Goal: Information Seeking & Learning: Learn about a topic

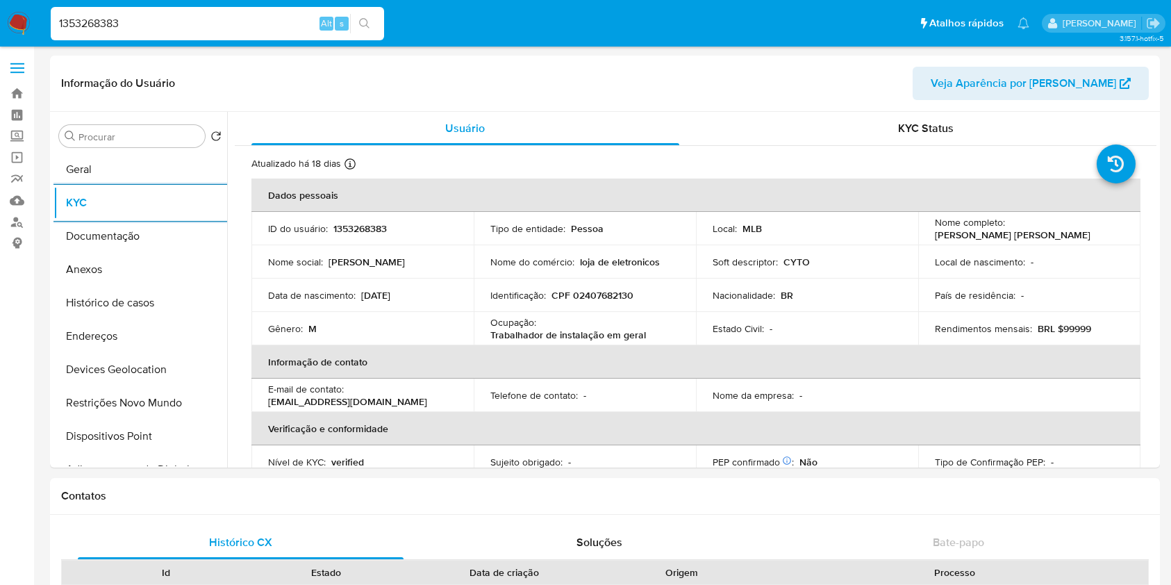
select select "10"
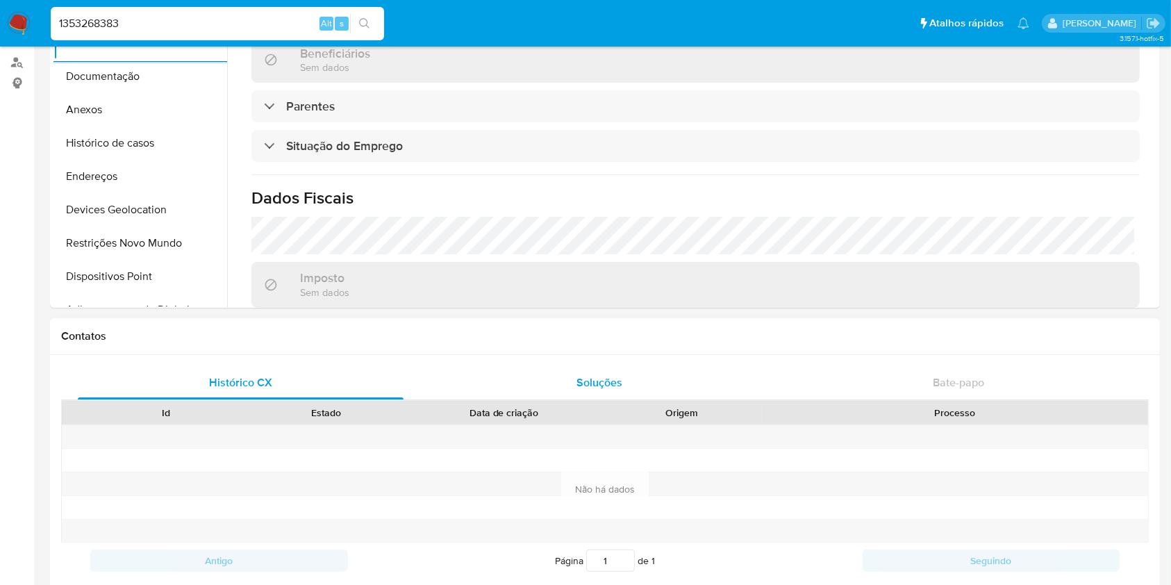
scroll to position [370, 0]
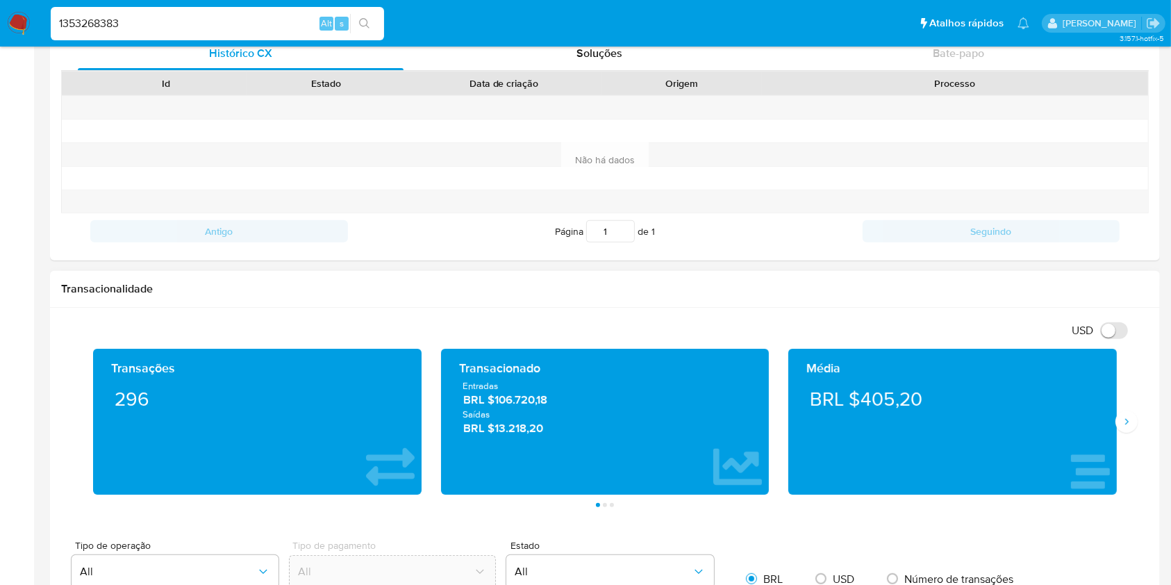
scroll to position [648, 0]
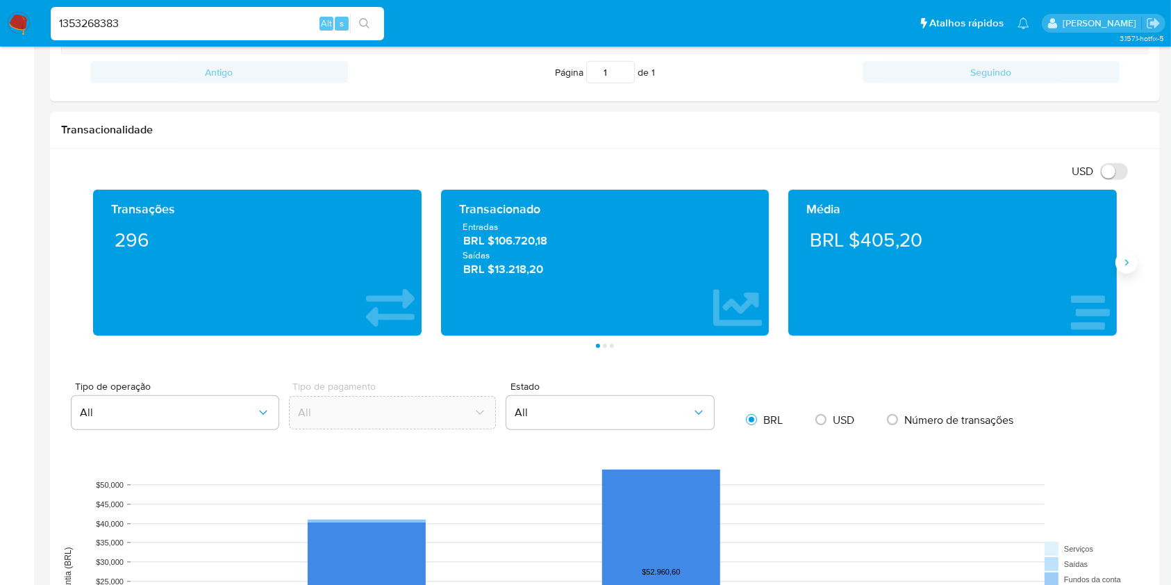
click at [1130, 263] on icon "Siguiente" at bounding box center [1126, 262] width 11 height 11
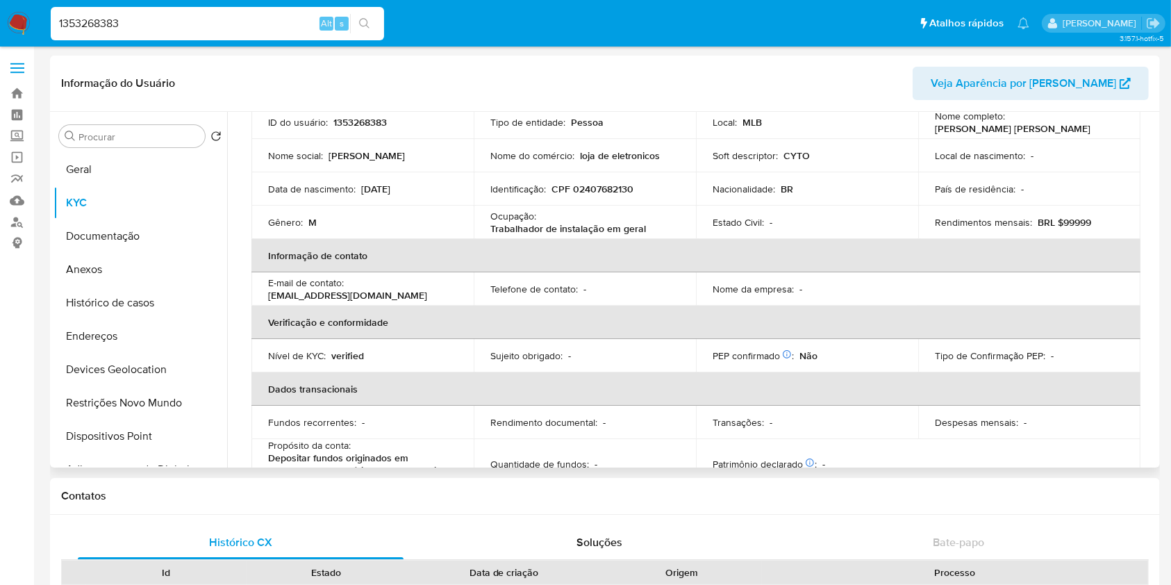
scroll to position [0, 0]
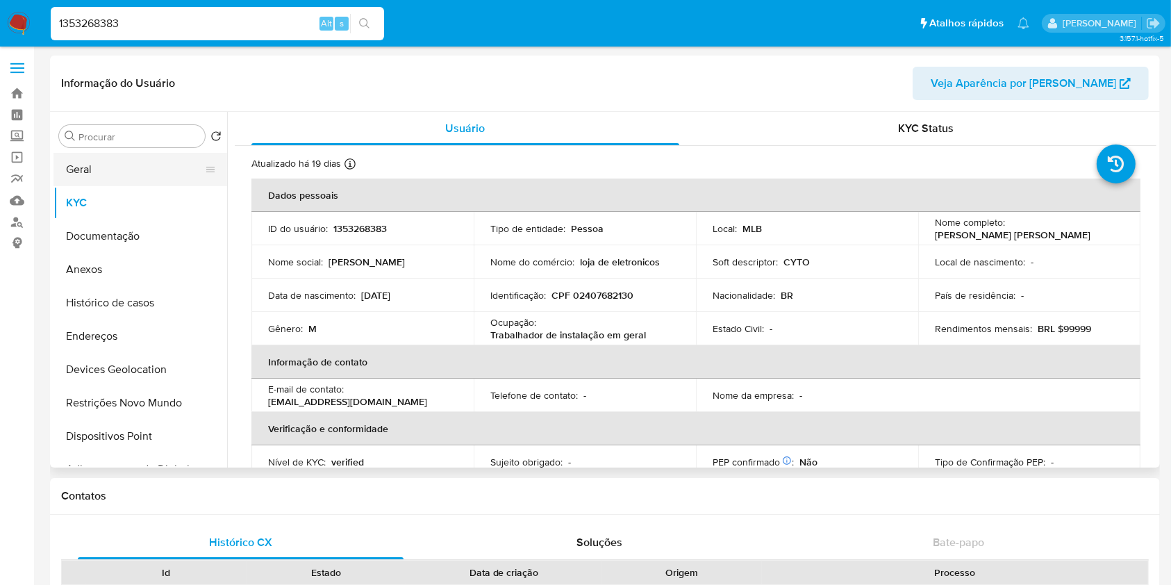
click at [94, 165] on button "Geral" at bounding box center [134, 169] width 163 height 33
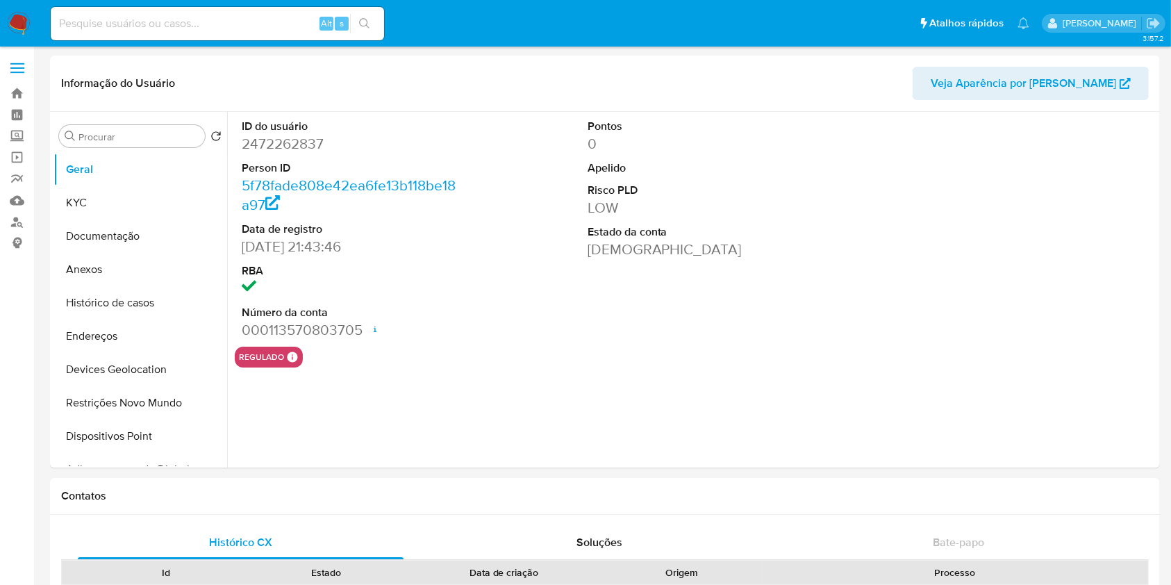
select select "10"
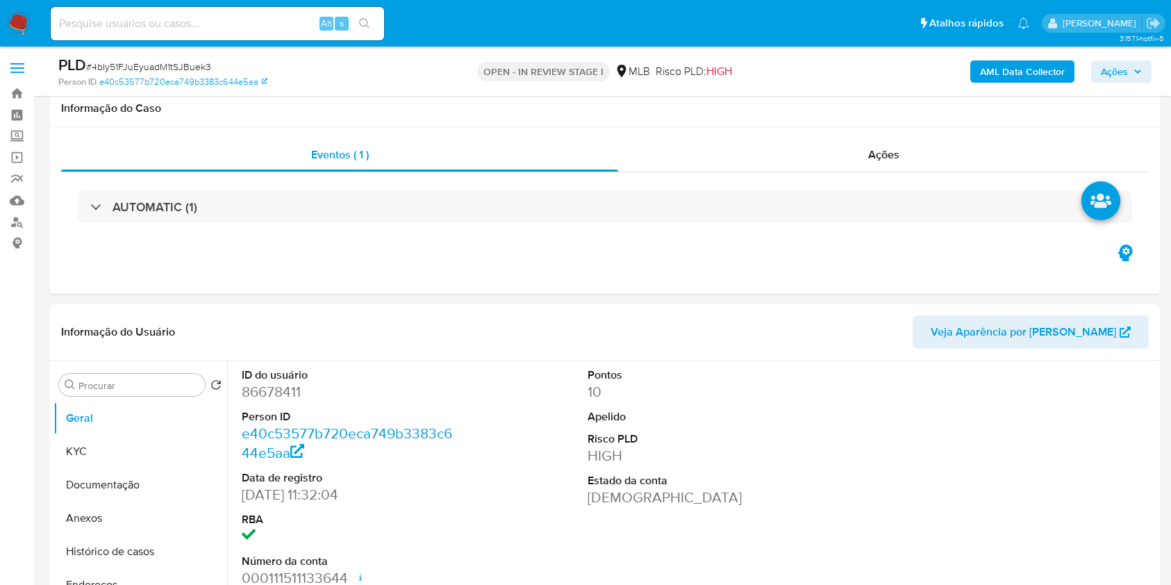
select select "10"
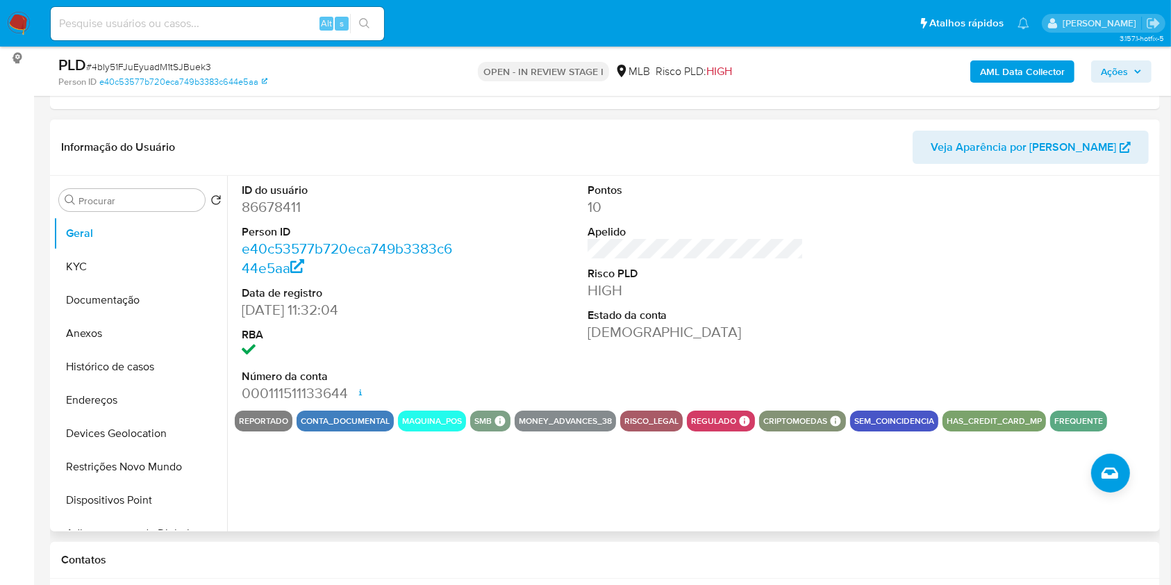
click at [291, 204] on dd "86678411" at bounding box center [350, 206] width 217 height 19
copy dd "86678411"
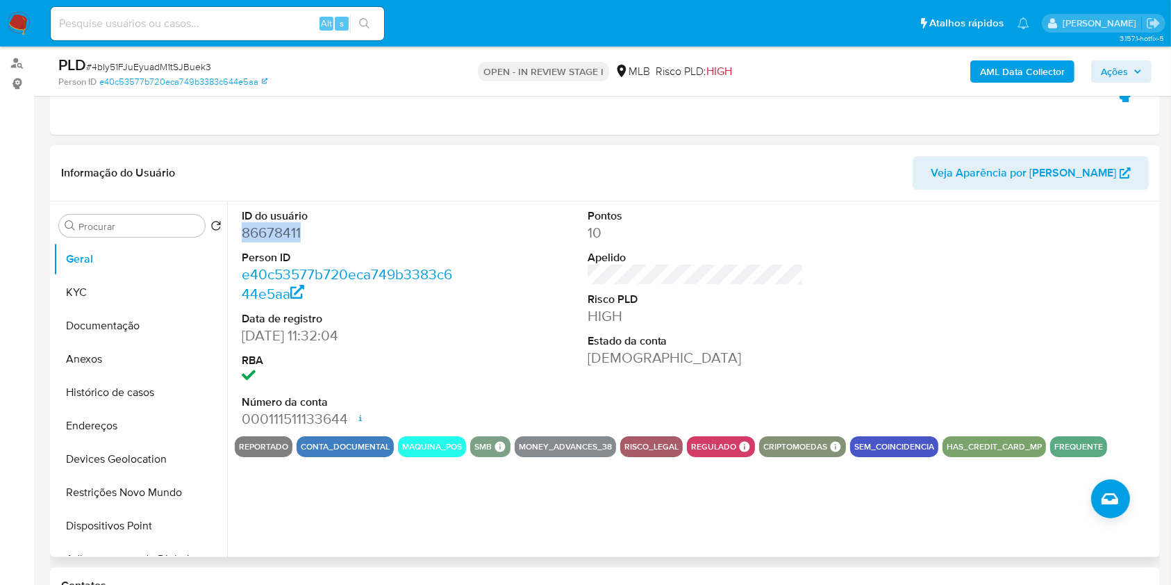
scroll to position [92, 0]
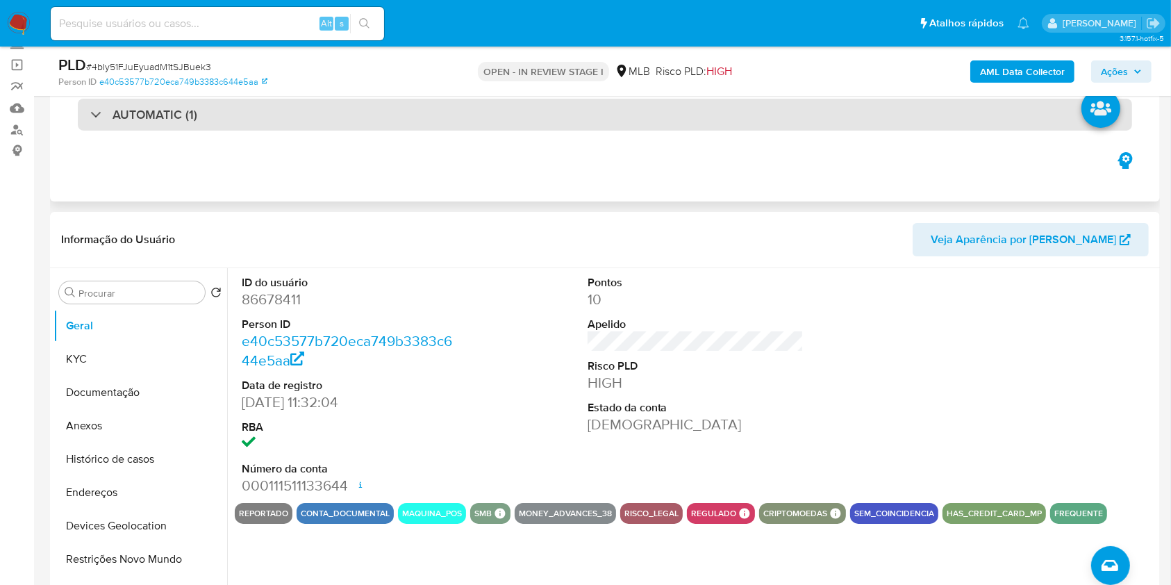
click at [283, 114] on div "AUTOMATIC (1)" at bounding box center [605, 115] width 1054 height 32
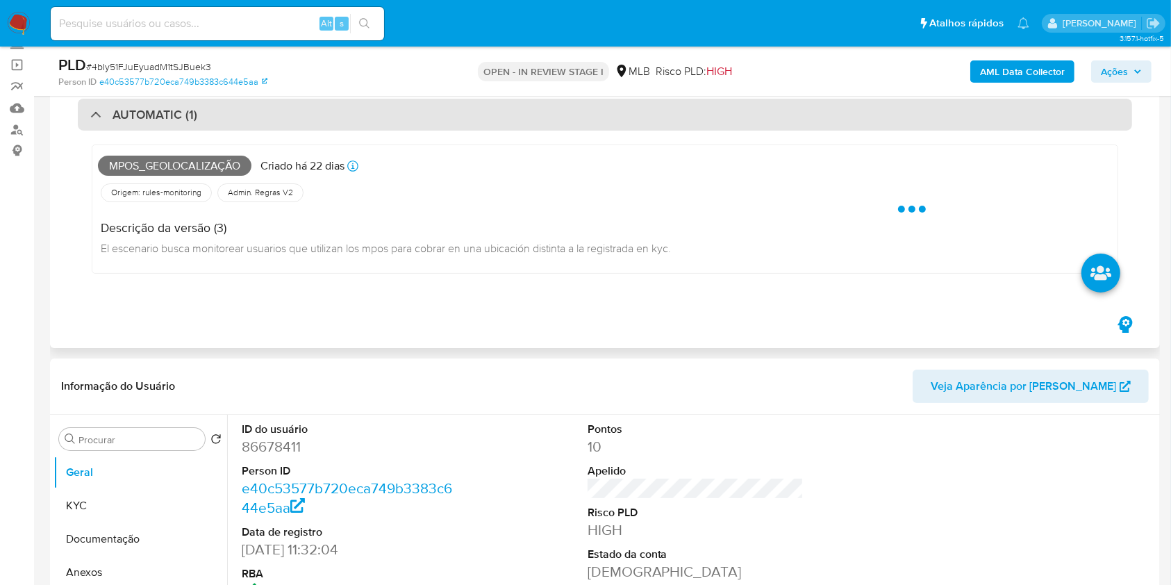
click at [283, 114] on div "AUTOMATIC (1)" at bounding box center [605, 115] width 1054 height 32
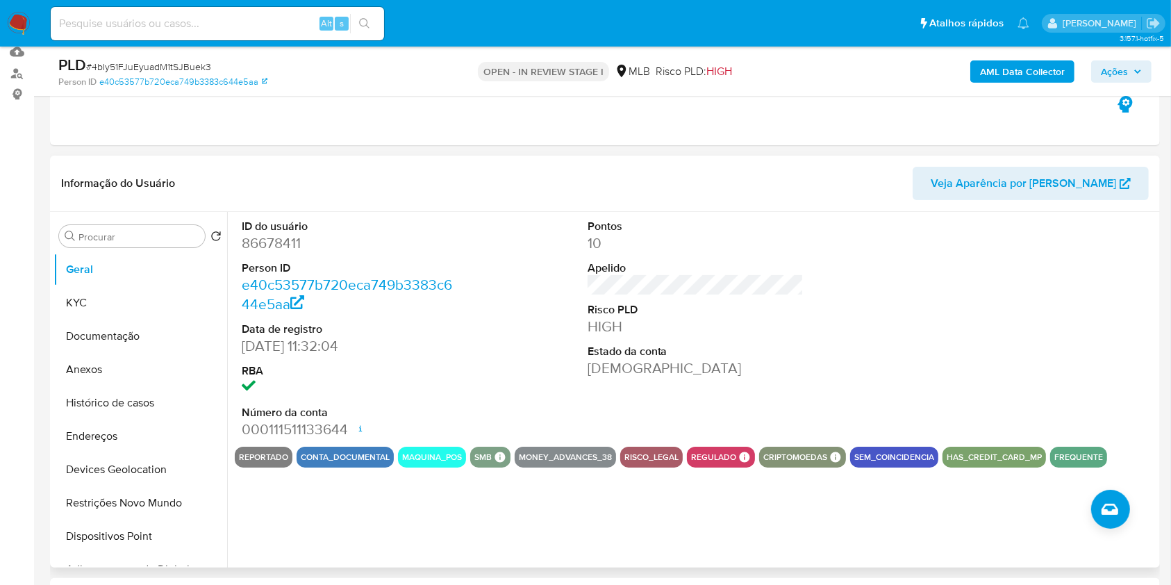
scroll to position [185, 0]
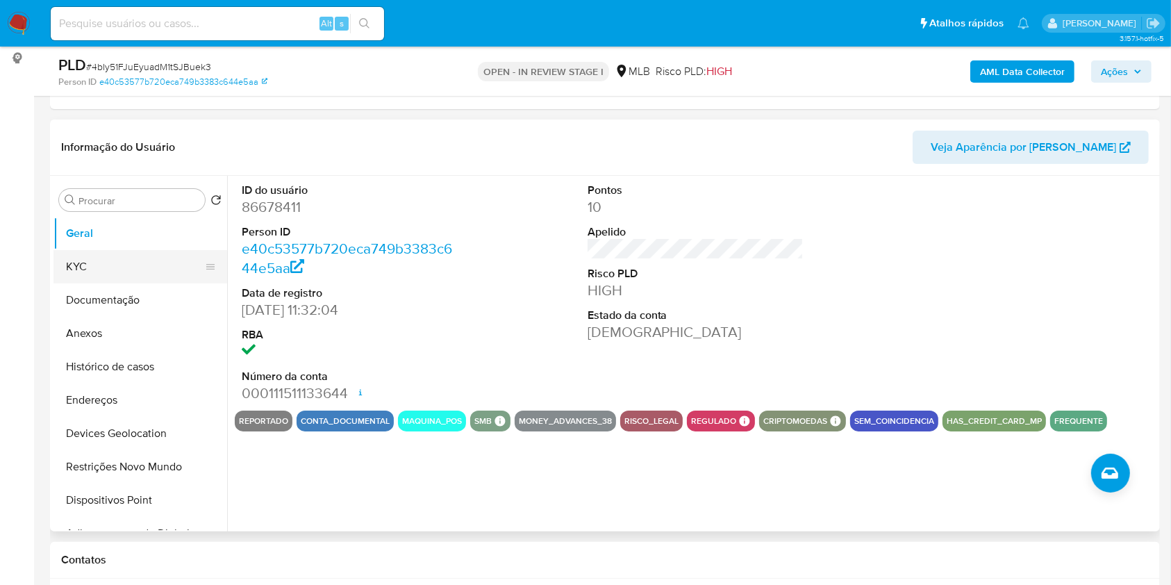
click at [117, 274] on button "KYC" at bounding box center [134, 266] width 163 height 33
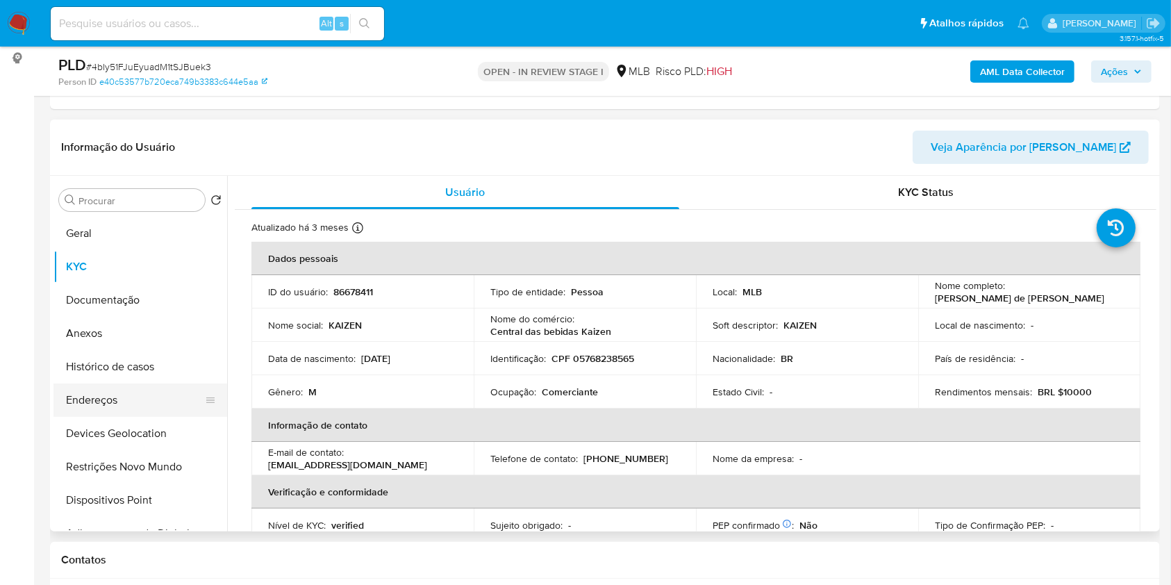
click at [97, 400] on button "Endereços" at bounding box center [134, 399] width 163 height 33
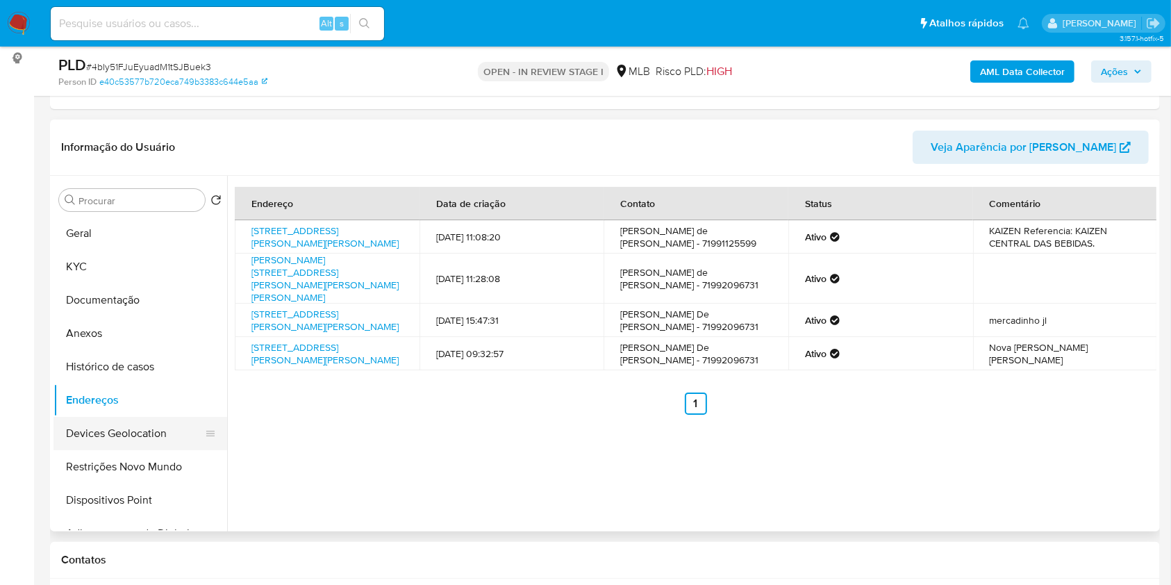
click at [95, 431] on button "Devices Geolocation" at bounding box center [134, 433] width 163 height 33
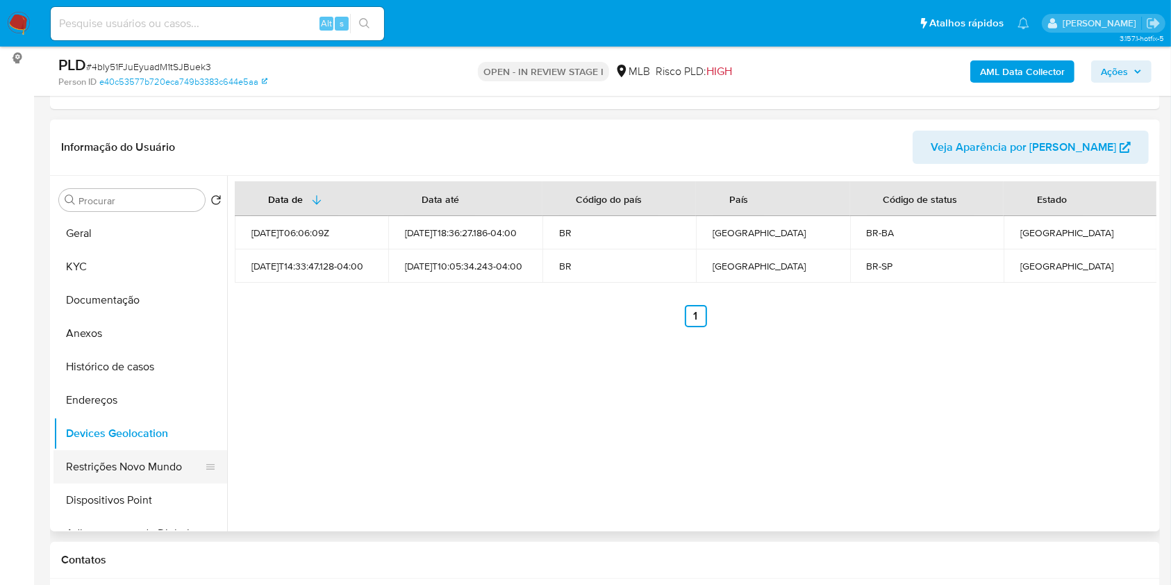
drag, startPoint x: 139, startPoint y: 454, endPoint x: 150, endPoint y: 463, distance: 13.9
click at [140, 454] on button "Restrições Novo Mundo" at bounding box center [134, 466] width 163 height 33
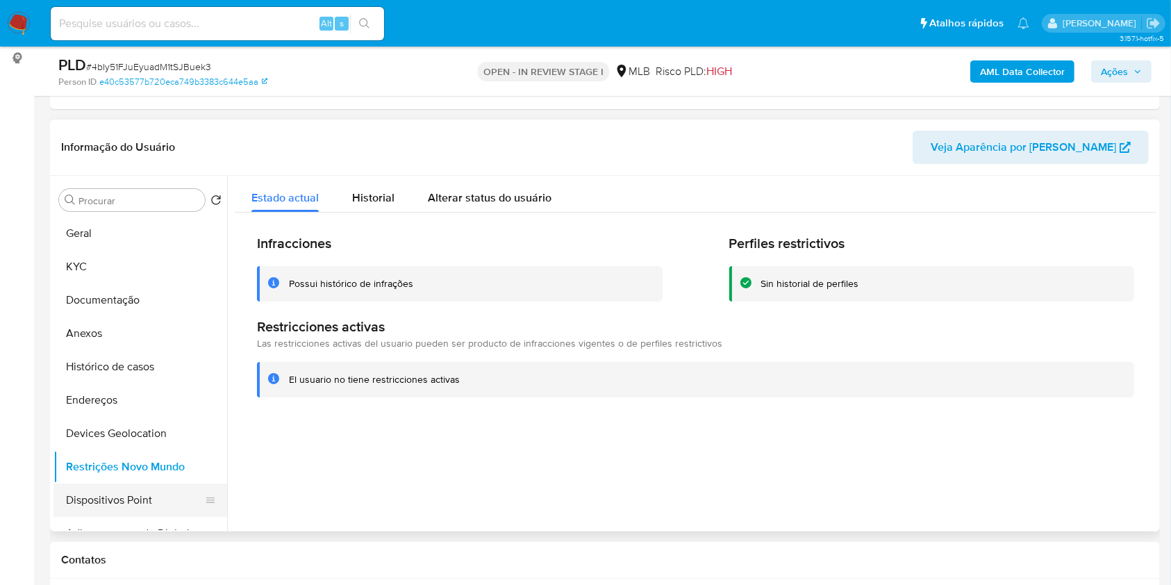
click at [159, 495] on button "Dispositivos Point" at bounding box center [134, 499] width 163 height 33
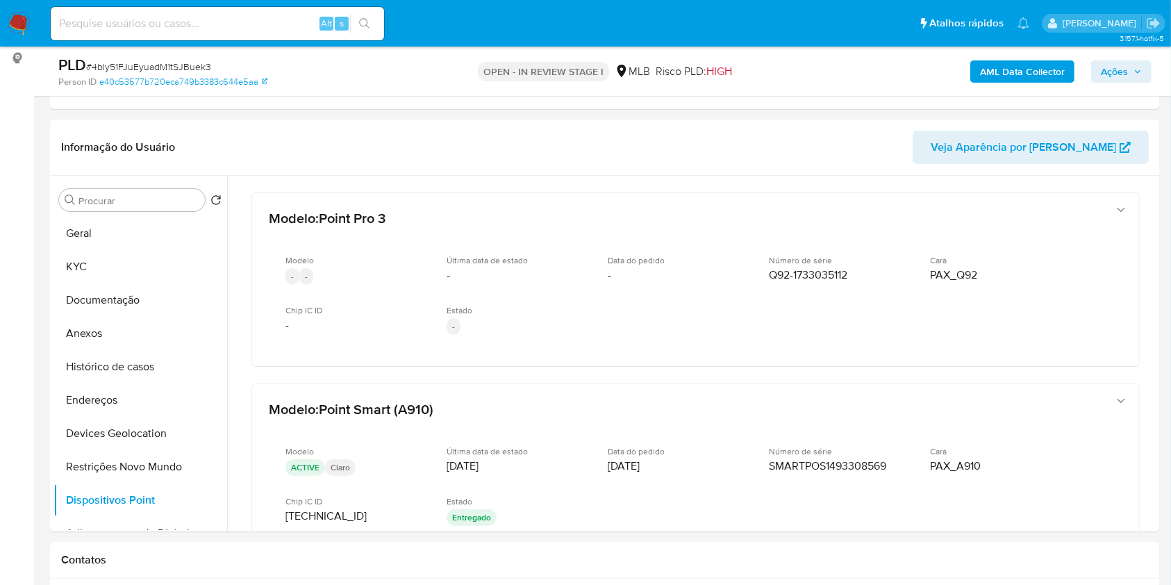
click at [1020, 72] on b "AML Data Collector" at bounding box center [1022, 71] width 85 height 22
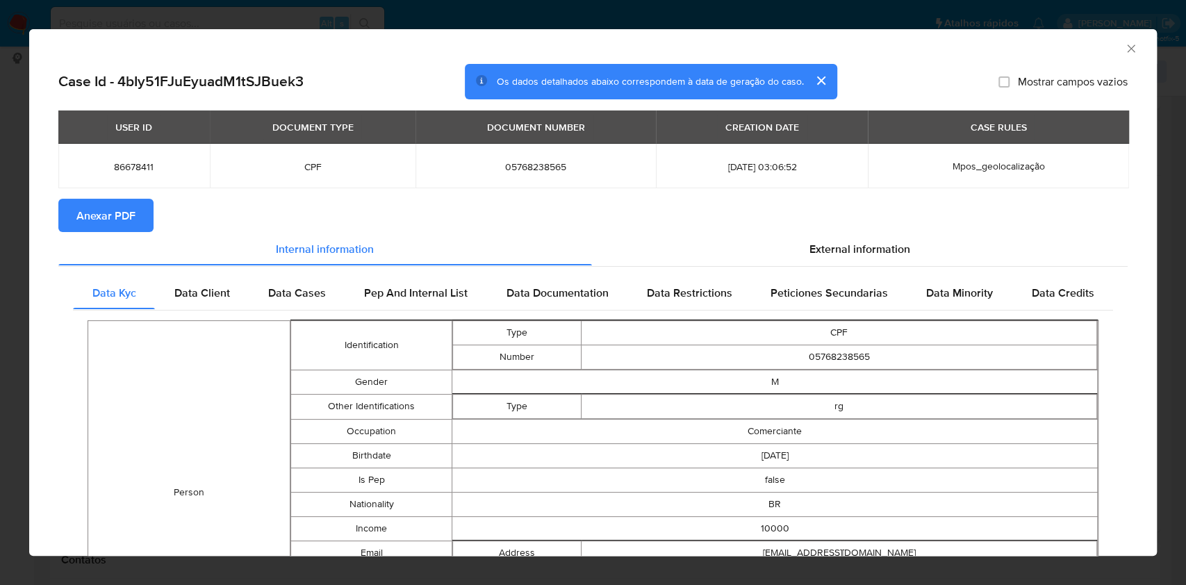
click at [117, 201] on span "Anexar PDF" at bounding box center [105, 215] width 59 height 31
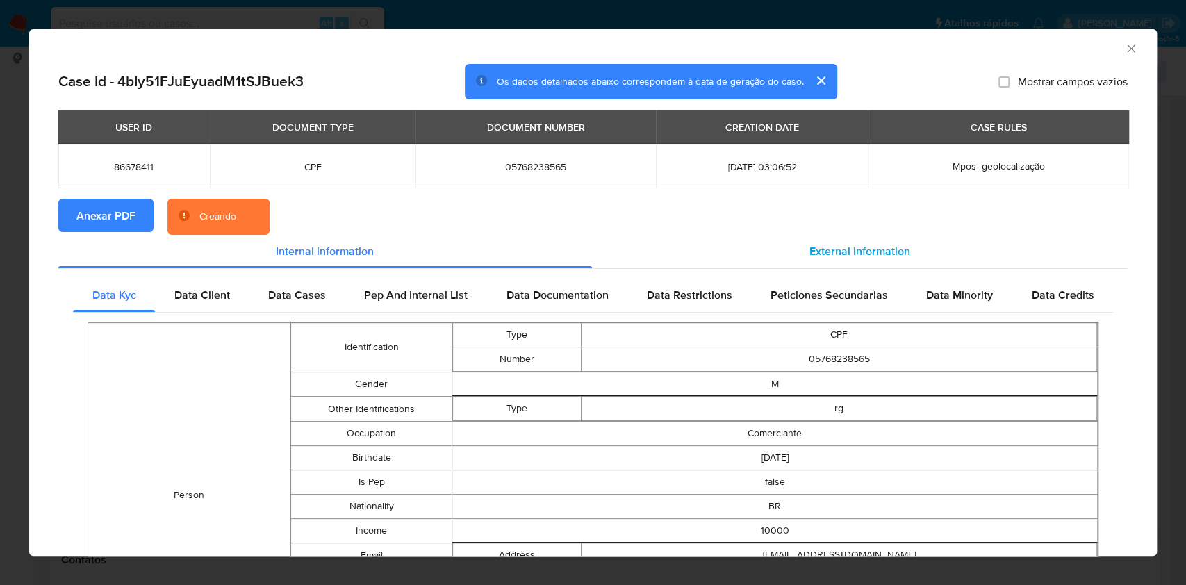
click at [859, 245] on span "External information" at bounding box center [859, 251] width 101 height 16
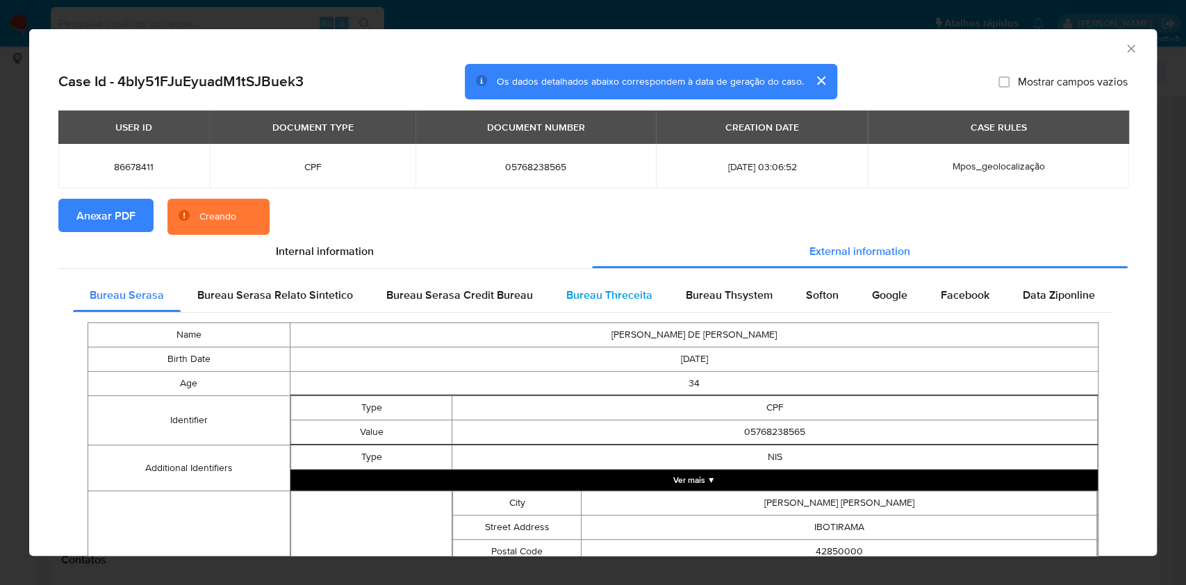
click at [606, 290] on span "Bureau Threceita" at bounding box center [609, 295] width 86 height 16
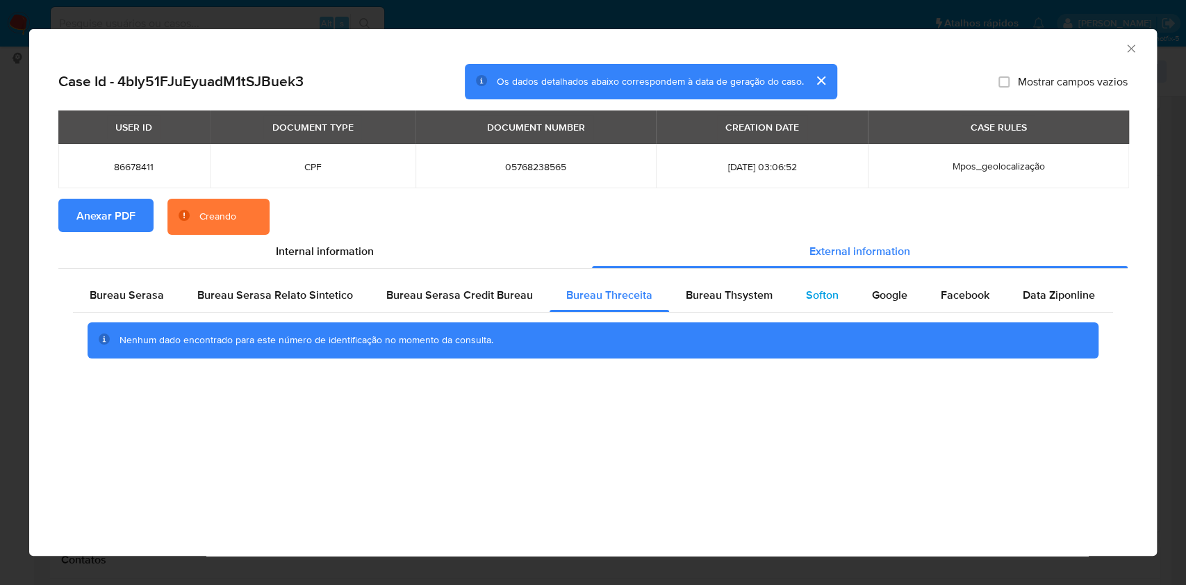
click at [806, 285] on div "Softon" at bounding box center [822, 295] width 66 height 33
click at [1134, 47] on icon "Fechar a janela" at bounding box center [1131, 49] width 14 height 14
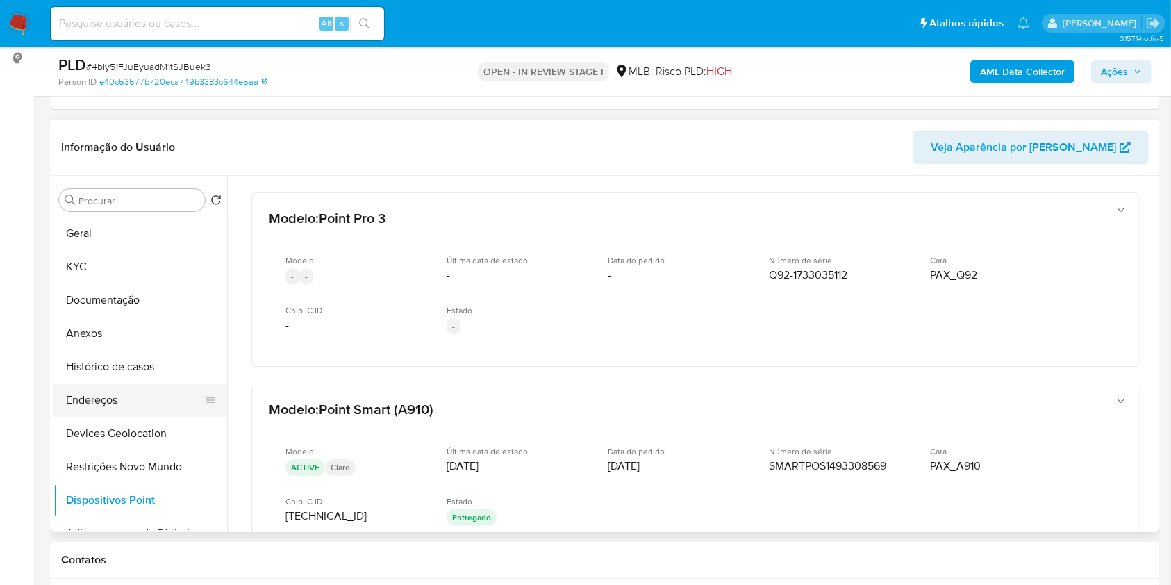
click at [133, 399] on button "Endereços" at bounding box center [134, 399] width 163 height 33
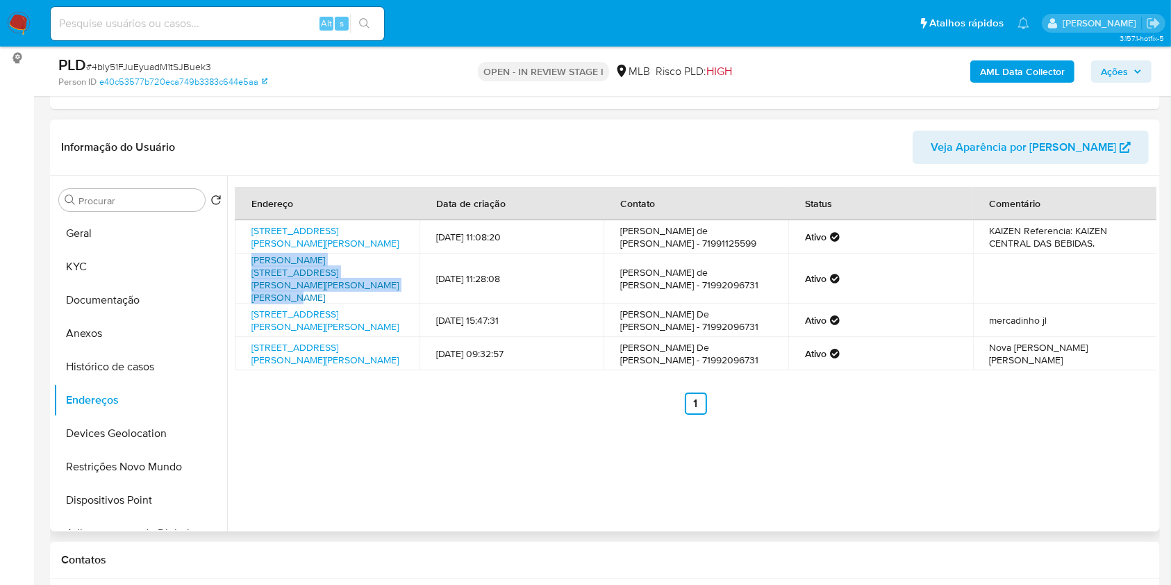
drag, startPoint x: 250, startPoint y: 261, endPoint x: 379, endPoint y: 270, distance: 128.8
click at [379, 270] on td "[PERSON_NAME][STREET_ADDRESS][PERSON_NAME][PERSON_NAME][PERSON_NAME]" at bounding box center [327, 279] width 185 height 50
copy link "[PERSON_NAME][STREET_ADDRESS][PERSON_NAME][PERSON_NAME][PERSON_NAME]"
click at [339, 258] on link "[PERSON_NAME][STREET_ADDRESS][PERSON_NAME][PERSON_NAME][PERSON_NAME]" at bounding box center [324, 278] width 147 height 51
click at [79, 274] on button "KYC" at bounding box center [134, 266] width 163 height 33
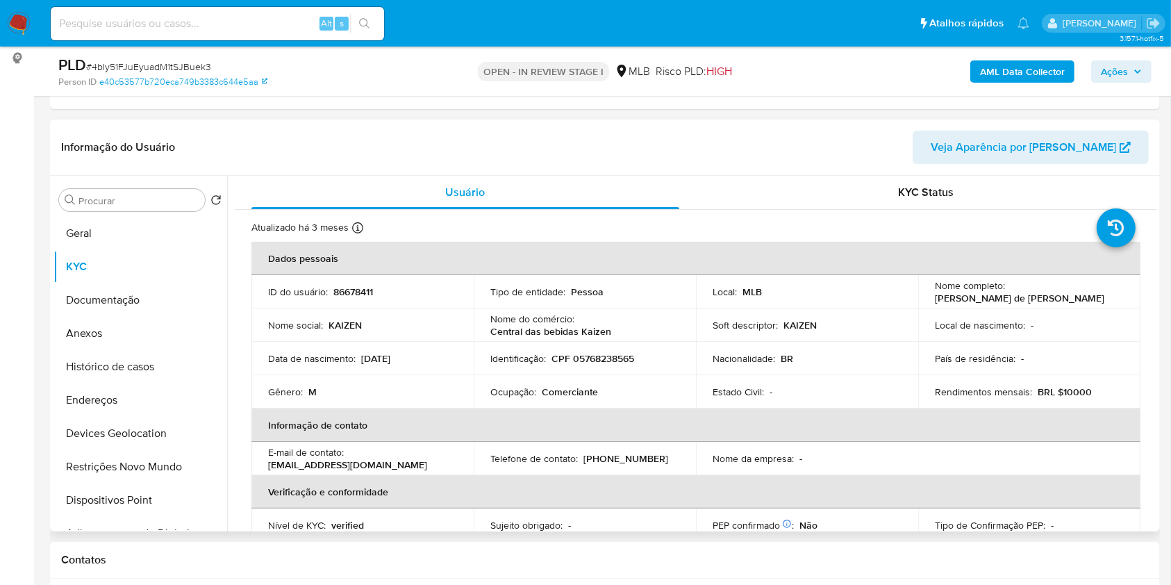
click at [618, 358] on p "CPF 05768238565" at bounding box center [593, 358] width 83 height 13
copy p "05768238565"
click at [589, 358] on p "CPF 05768238565" at bounding box center [593, 358] width 83 height 13
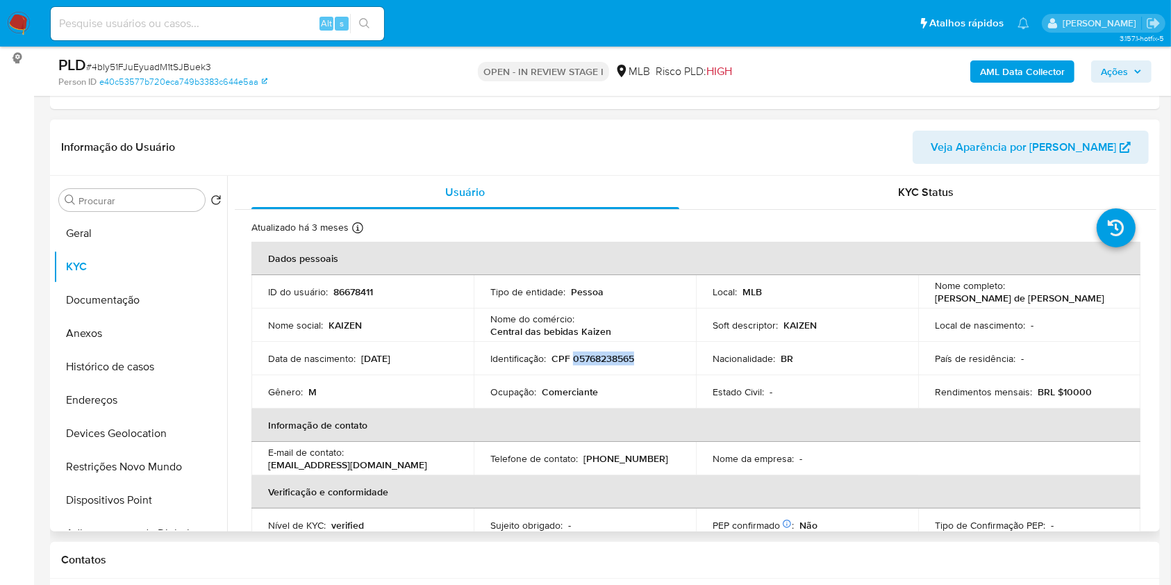
click at [589, 358] on p "CPF 05768238565" at bounding box center [593, 358] width 83 height 13
click at [120, 290] on button "Documentação" at bounding box center [134, 299] width 163 height 33
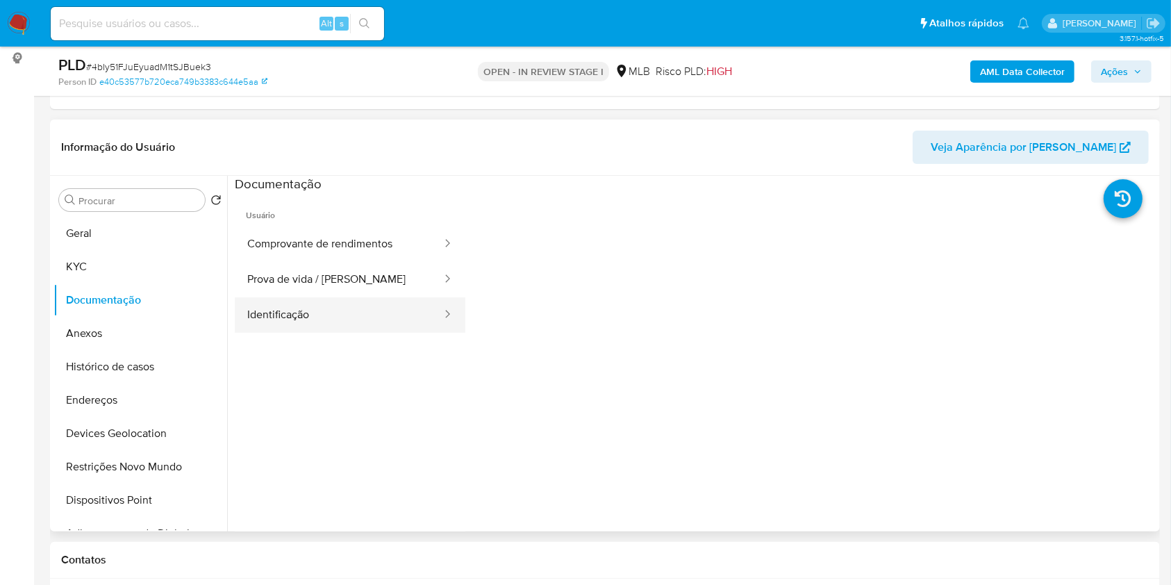
click at [328, 318] on button "Identificação" at bounding box center [339, 314] width 208 height 35
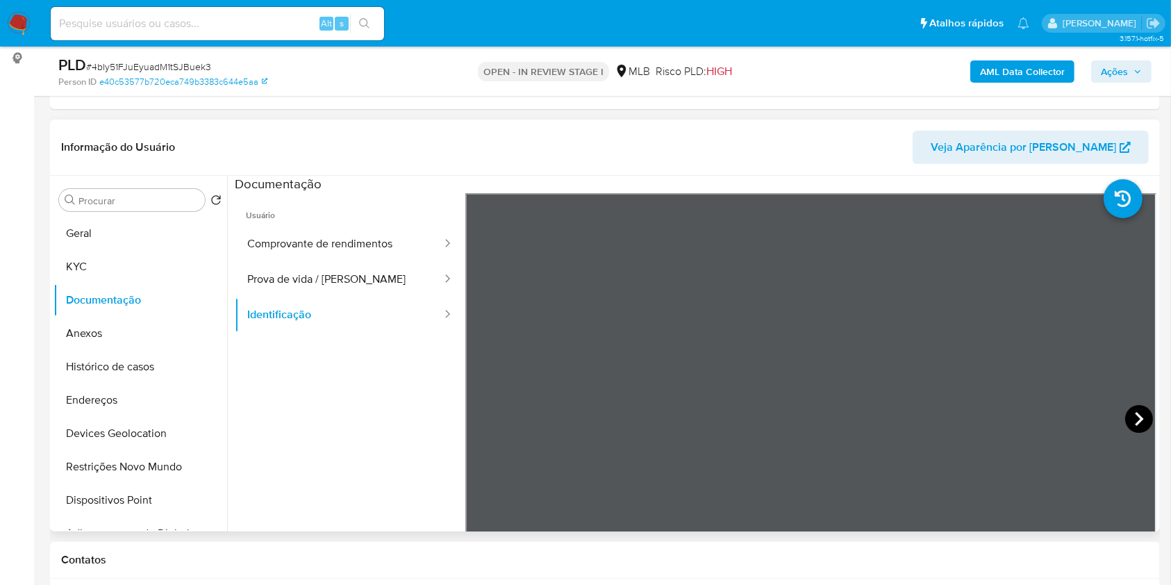
click at [1135, 412] on icon at bounding box center [1139, 419] width 8 height 14
click at [64, 259] on button "KYC" at bounding box center [134, 266] width 163 height 33
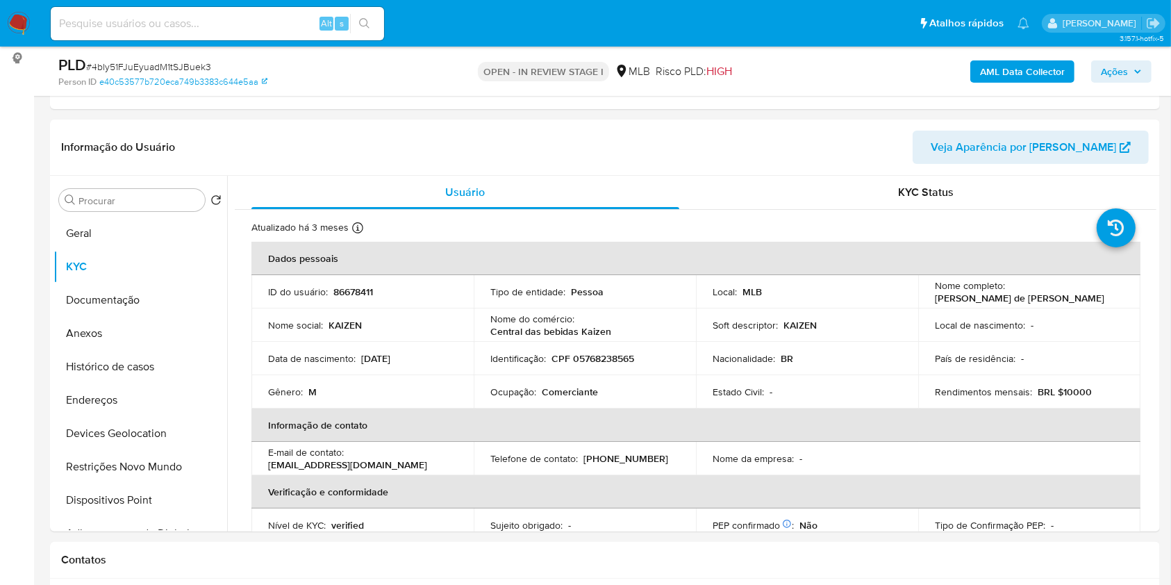
click at [603, 358] on p "CPF 05768238565" at bounding box center [593, 358] width 83 height 13
copy p "05768238565"
drag, startPoint x: 935, startPoint y: 299, endPoint x: 1049, endPoint y: 281, distance: 115.2
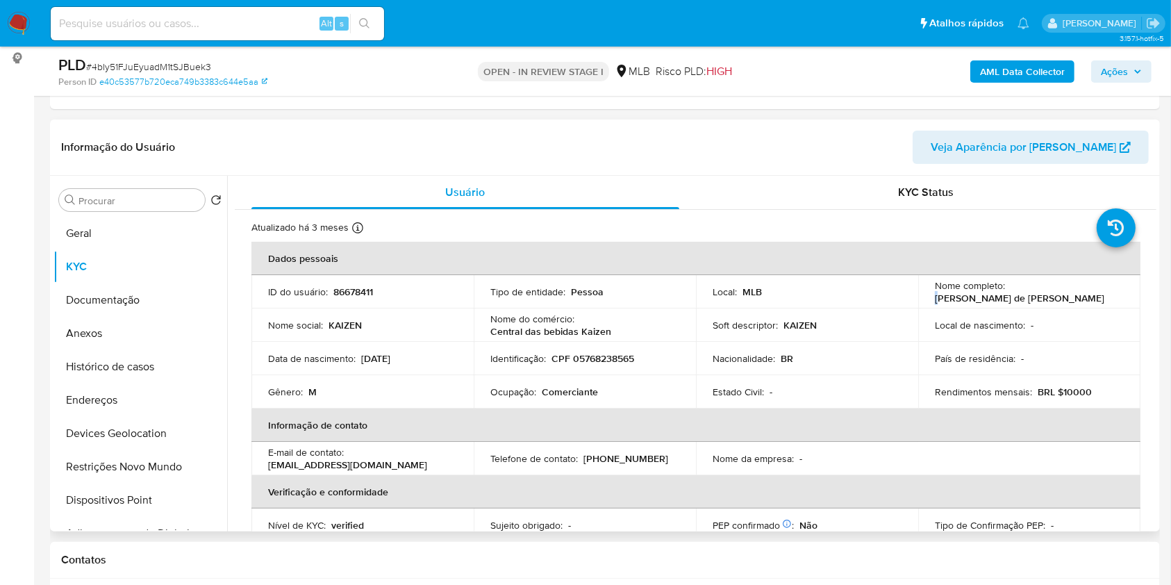
click at [1049, 281] on div "Nome completo : [PERSON_NAME] de [PERSON_NAME]" at bounding box center [1029, 291] width 189 height 25
click at [969, 304] on td "Nome completo : [PERSON_NAME] de [PERSON_NAME]" at bounding box center [1029, 291] width 222 height 33
click at [966, 304] on td "Nome completo : [PERSON_NAME] de [PERSON_NAME]" at bounding box center [1029, 291] width 222 height 33
click at [961, 304] on td "Nome completo : [PERSON_NAME] de [PERSON_NAME]" at bounding box center [1029, 291] width 222 height 33
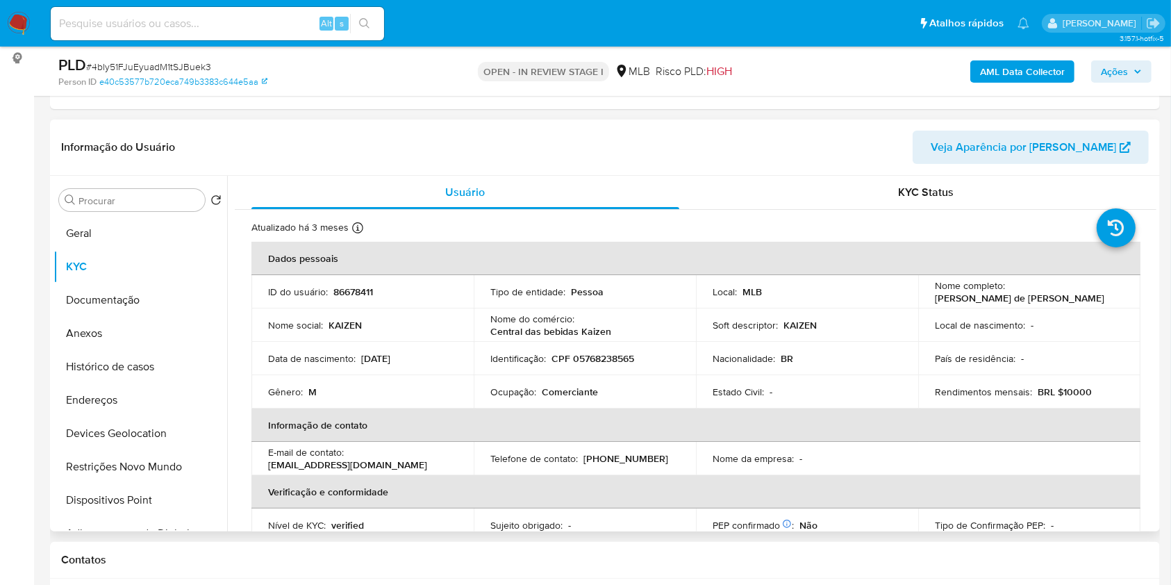
click at [961, 301] on p "[PERSON_NAME] de [PERSON_NAME]" at bounding box center [1019, 298] width 169 height 13
click at [954, 297] on p "[PERSON_NAME] de [PERSON_NAME]" at bounding box center [1019, 298] width 169 height 13
drag, startPoint x: 1045, startPoint y: 299, endPoint x: 930, endPoint y: 299, distance: 114.6
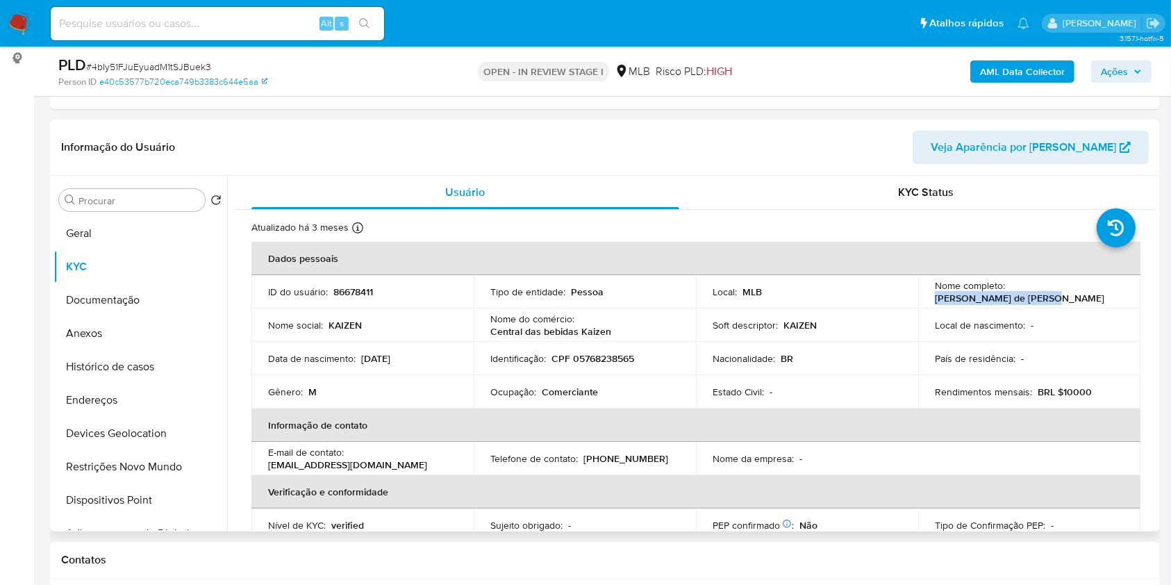
click at [935, 299] on div "Nome completo : [PERSON_NAME] de [PERSON_NAME]" at bounding box center [1029, 291] width 189 height 25
copy p "[PERSON_NAME] de [PERSON_NAME]"
click at [123, 303] on button "Documentação" at bounding box center [134, 299] width 163 height 33
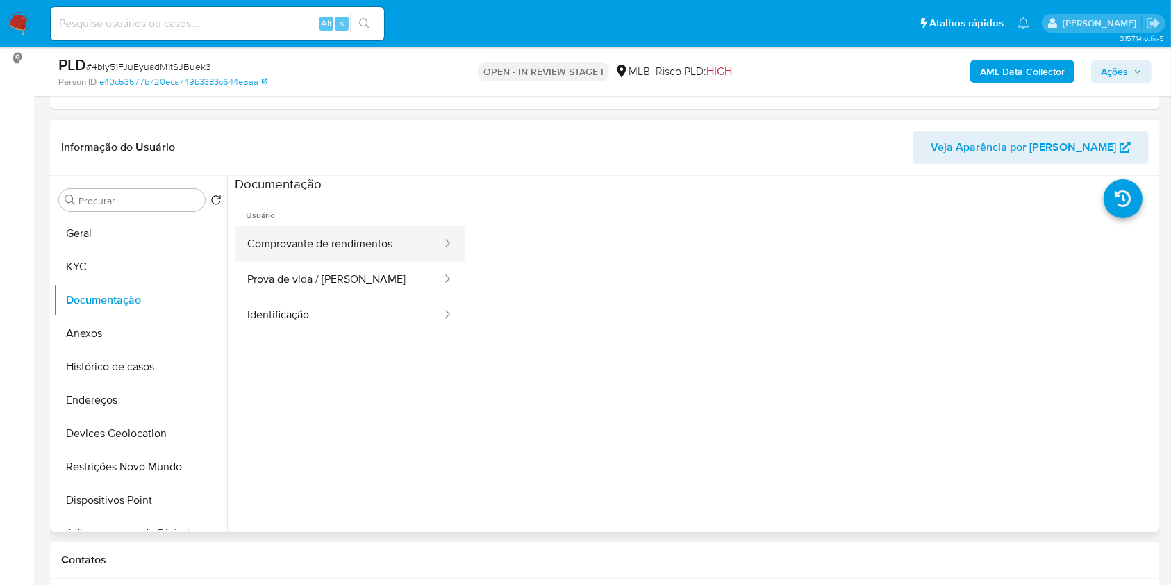
click at [376, 245] on button "Comprovante de rendimentos" at bounding box center [339, 243] width 208 height 35
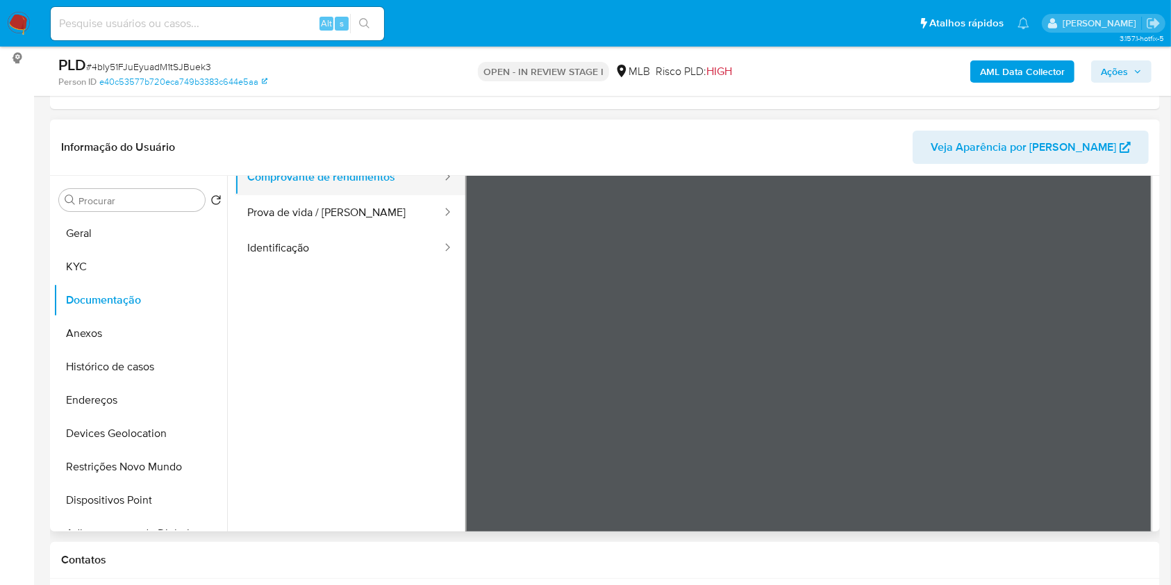
scroll to position [92, 0]
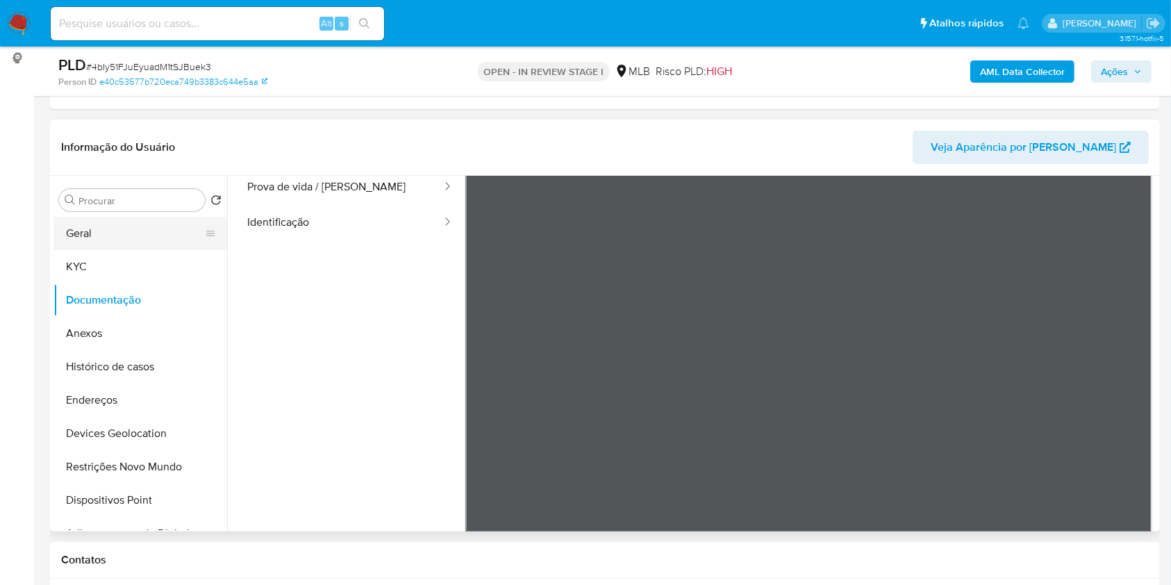
click at [110, 247] on button "Geral" at bounding box center [134, 233] width 163 height 33
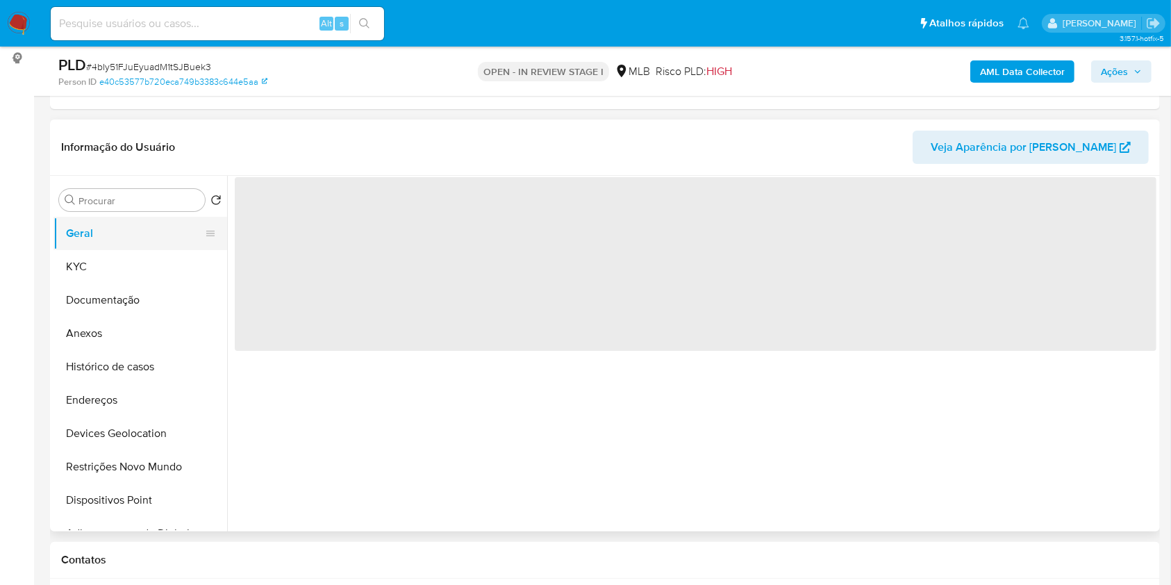
scroll to position [0, 0]
click at [329, 445] on div "‌" at bounding box center [691, 354] width 929 height 356
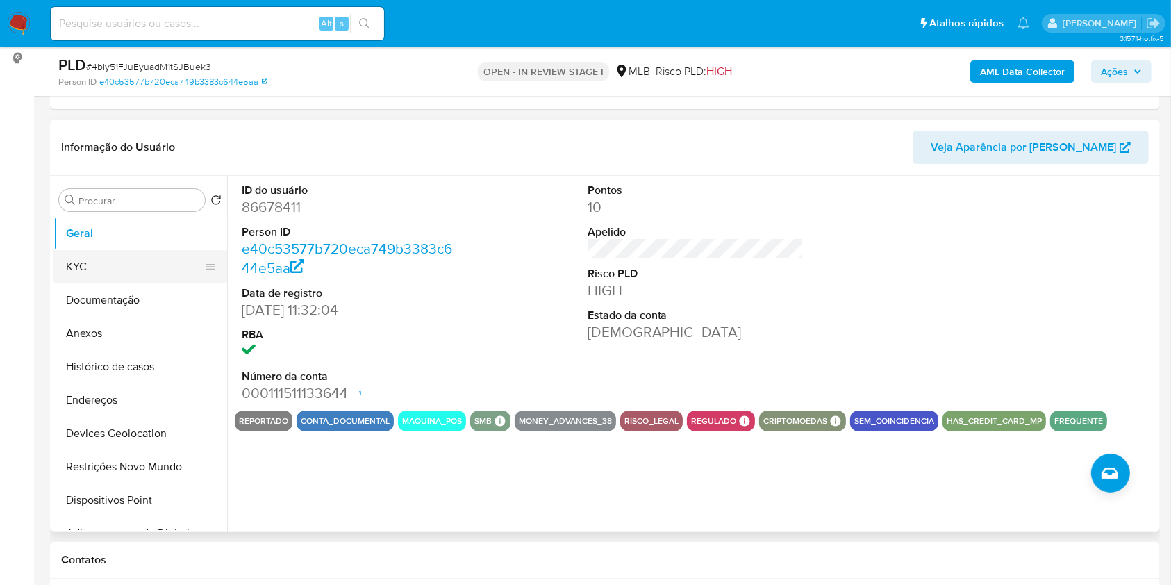
click at [156, 260] on button "KYC" at bounding box center [134, 266] width 163 height 33
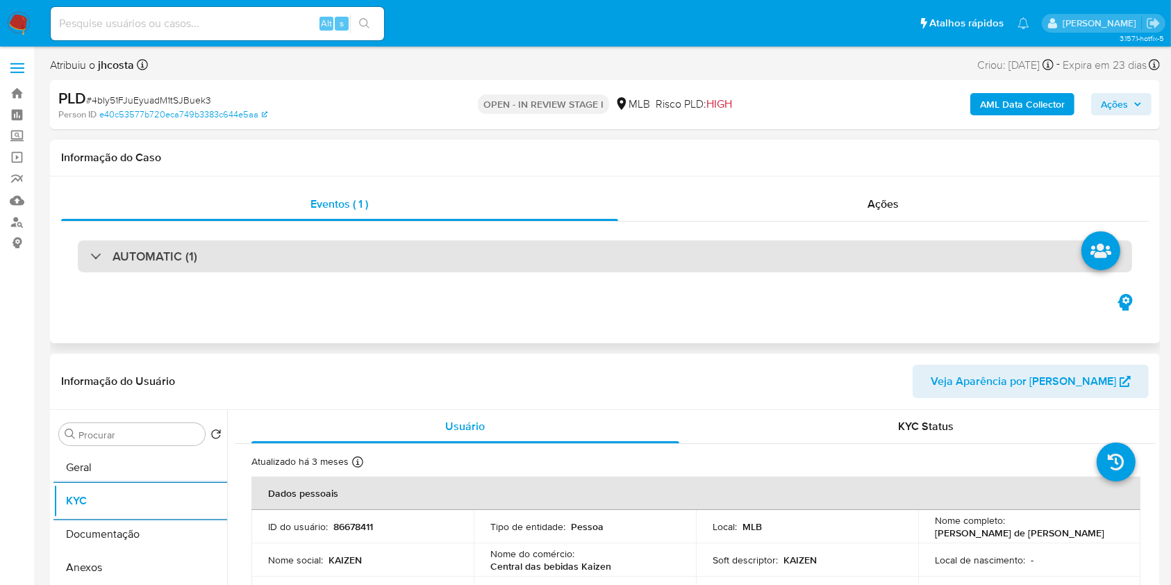
click at [750, 258] on div "AUTOMATIC (1)" at bounding box center [605, 256] width 1054 height 32
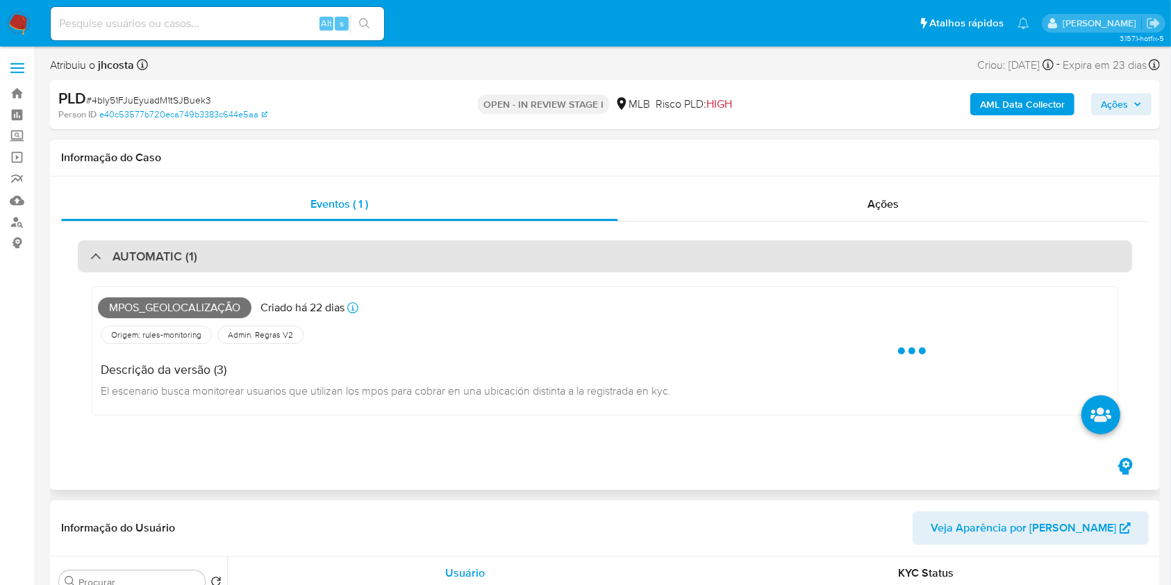
click at [750, 258] on div "AUTOMATIC (1)" at bounding box center [605, 256] width 1054 height 32
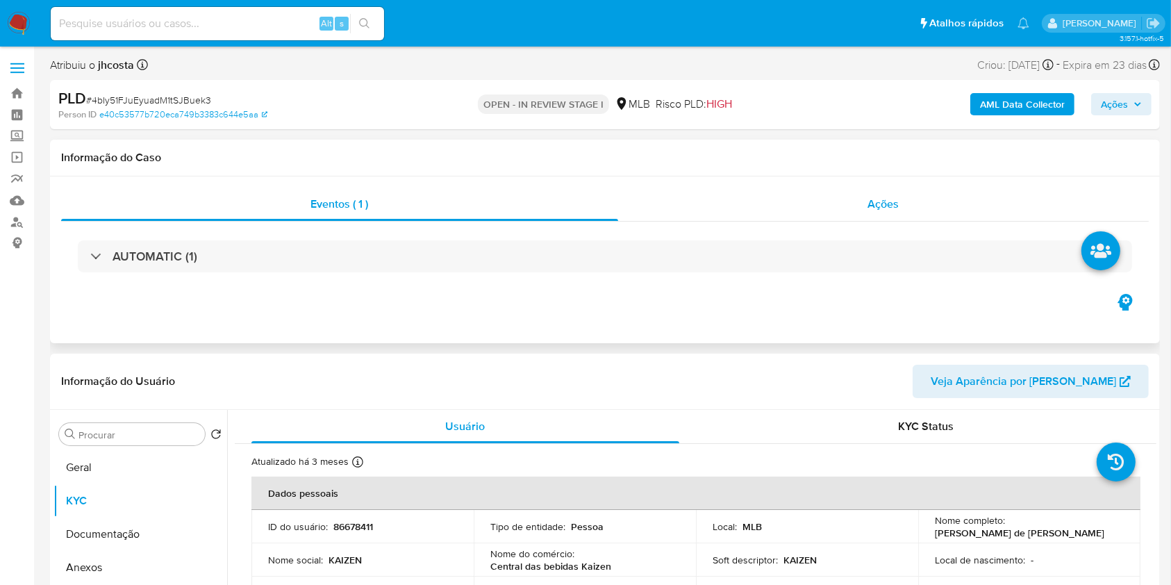
click at [908, 197] on div "Ações" at bounding box center [883, 204] width 531 height 33
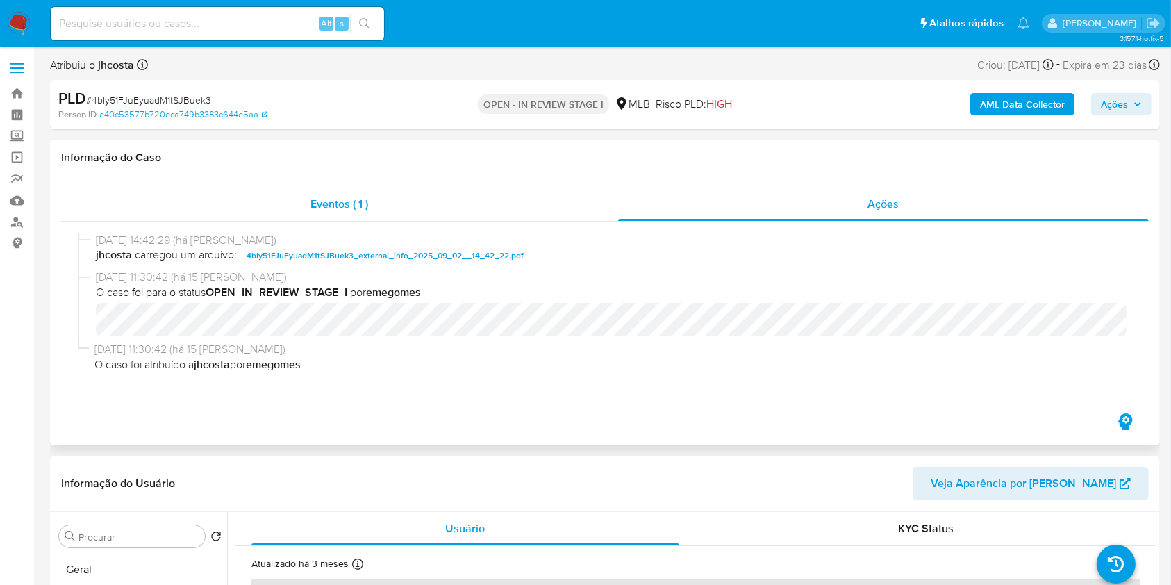
click at [362, 194] on div "Eventos ( 1 )" at bounding box center [339, 204] width 557 height 33
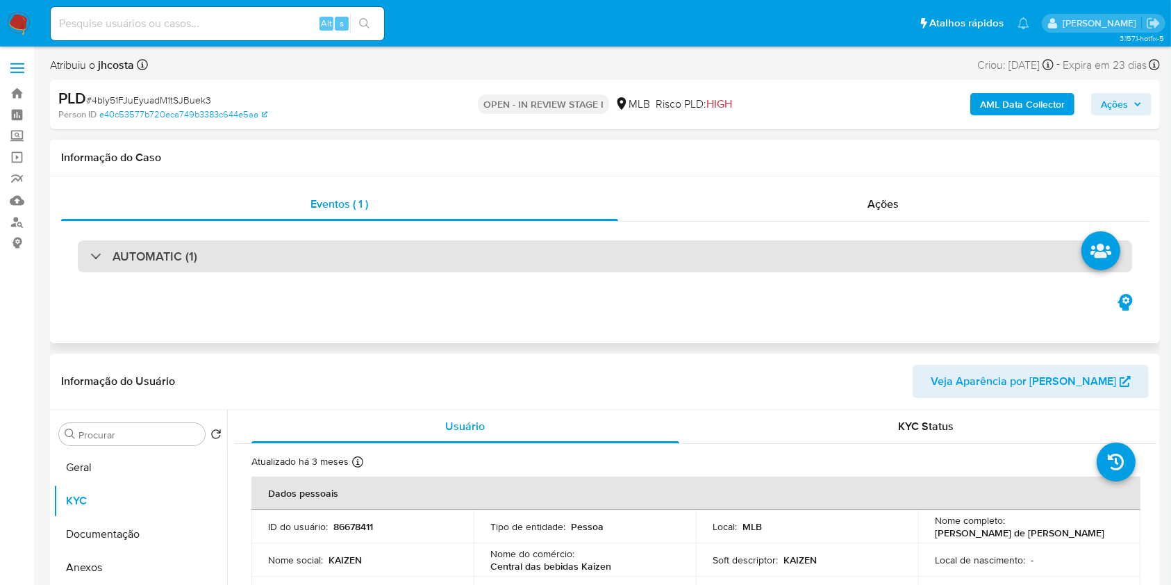
click at [901, 251] on div "AUTOMATIC (1)" at bounding box center [605, 256] width 1054 height 32
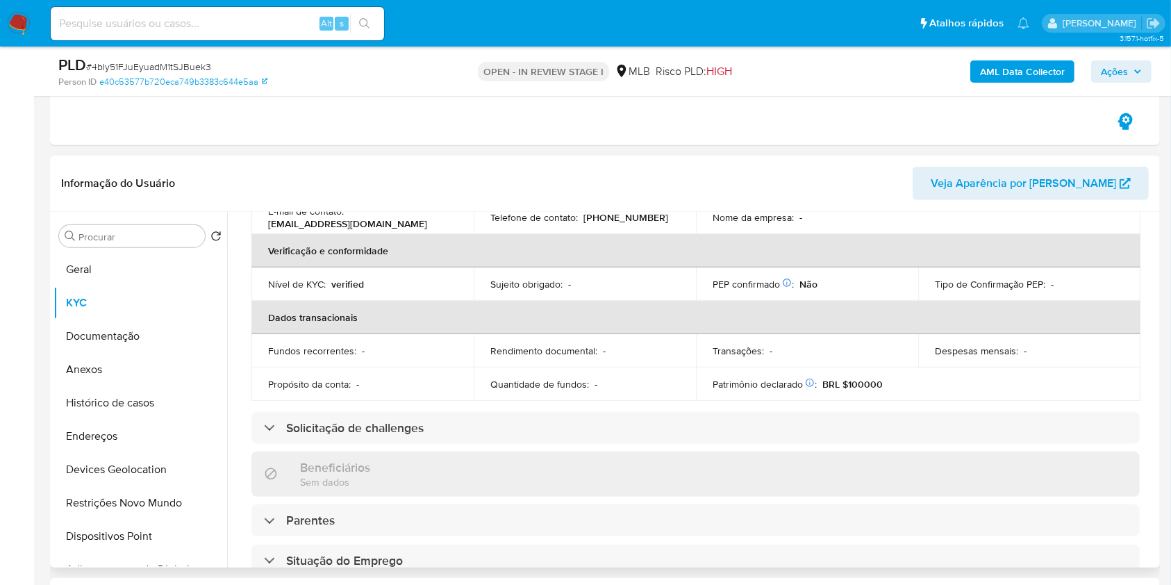
scroll to position [834, 0]
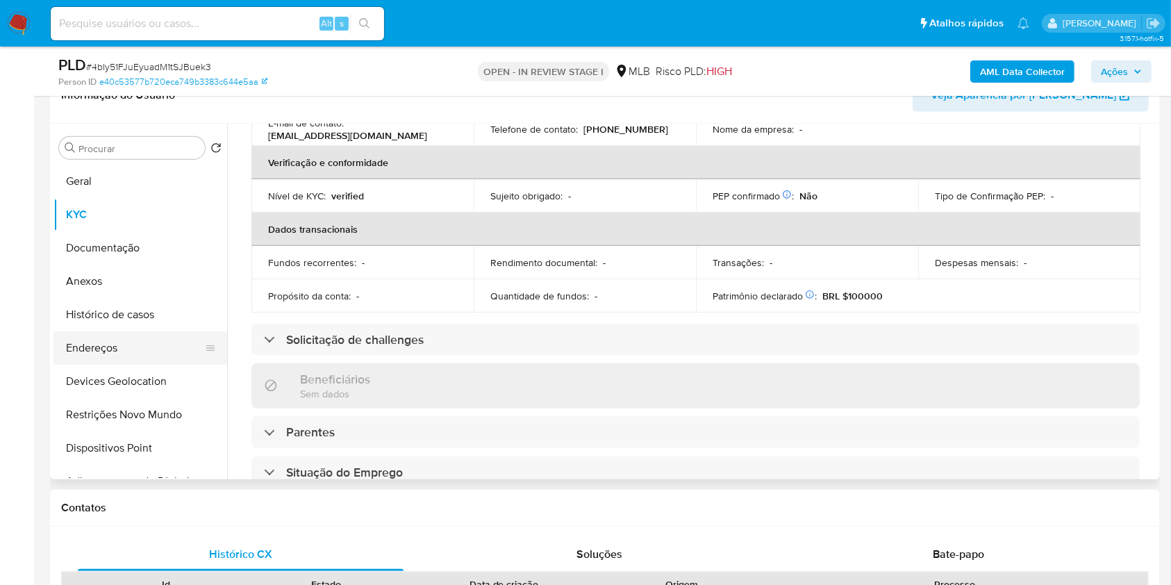
click at [119, 339] on button "Endereços" at bounding box center [134, 347] width 163 height 33
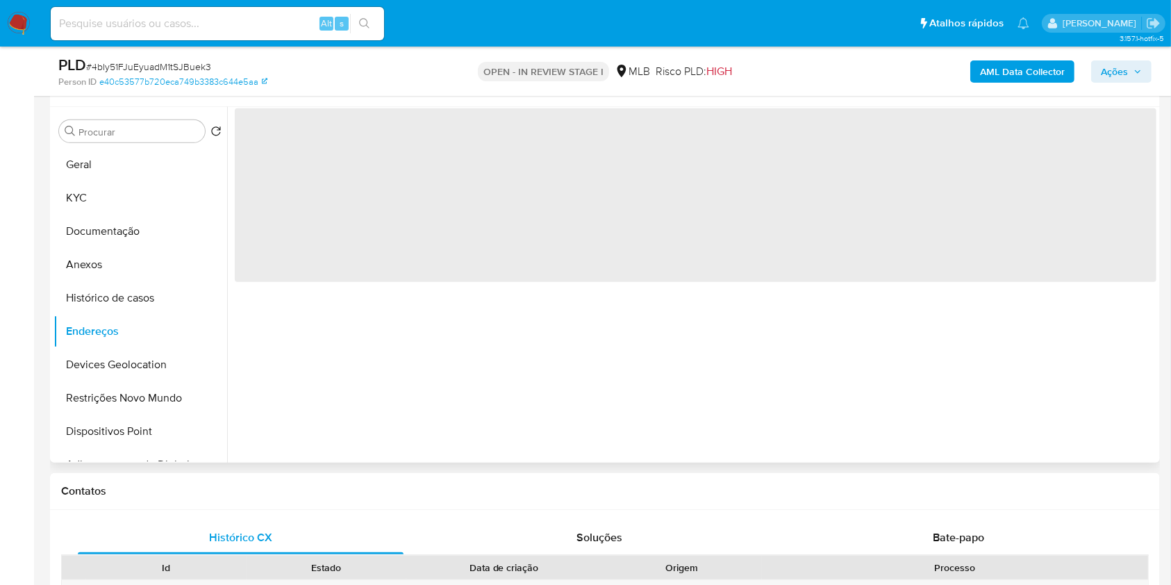
scroll to position [0, 0]
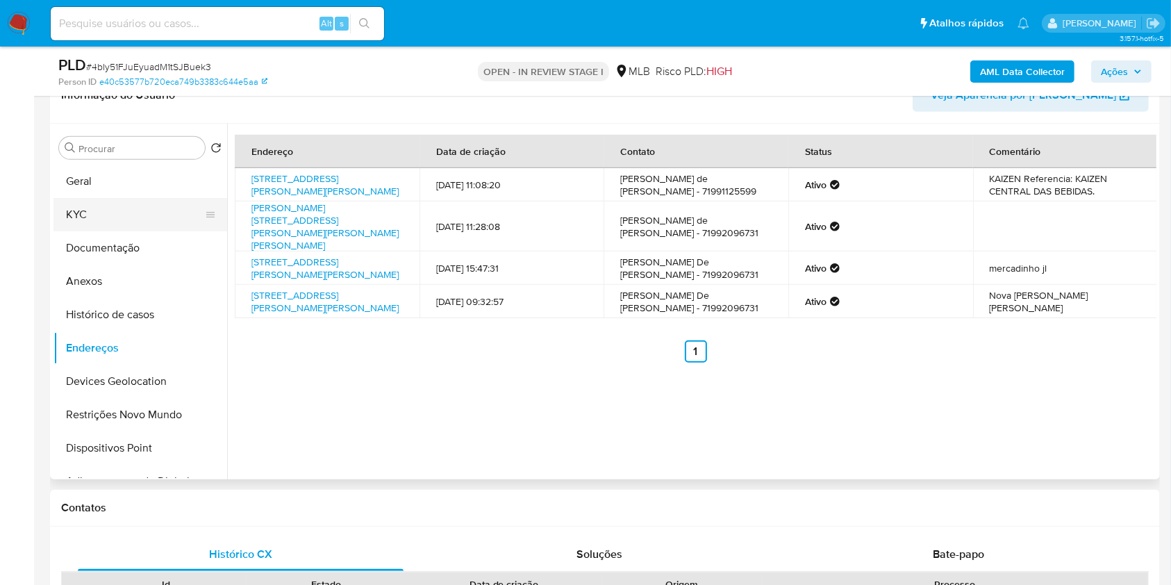
click at [131, 204] on button "KYC" at bounding box center [134, 214] width 163 height 33
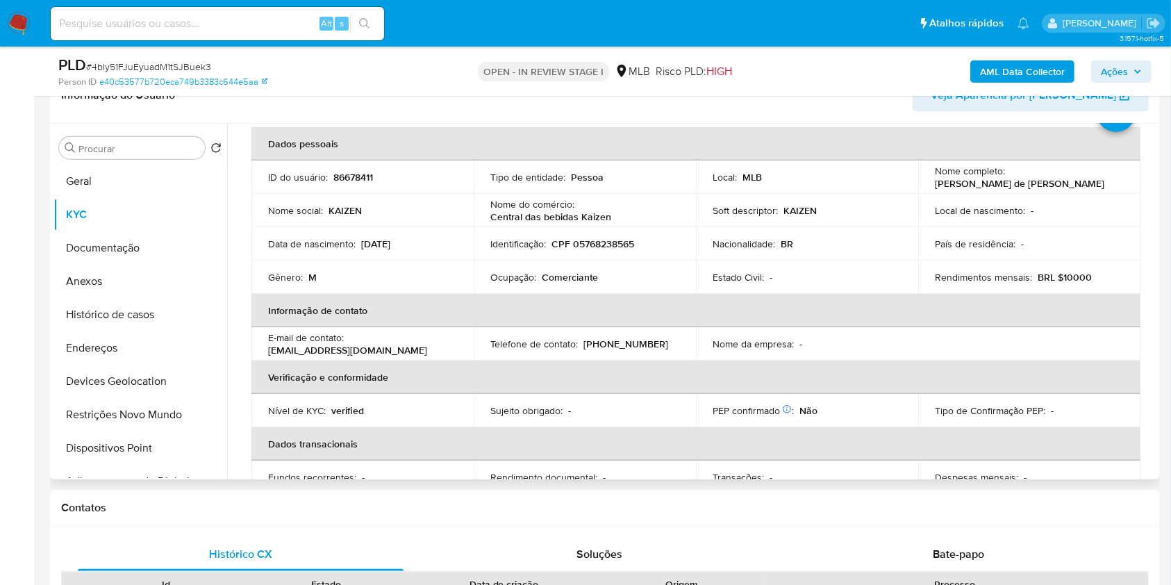
scroll to position [35, 0]
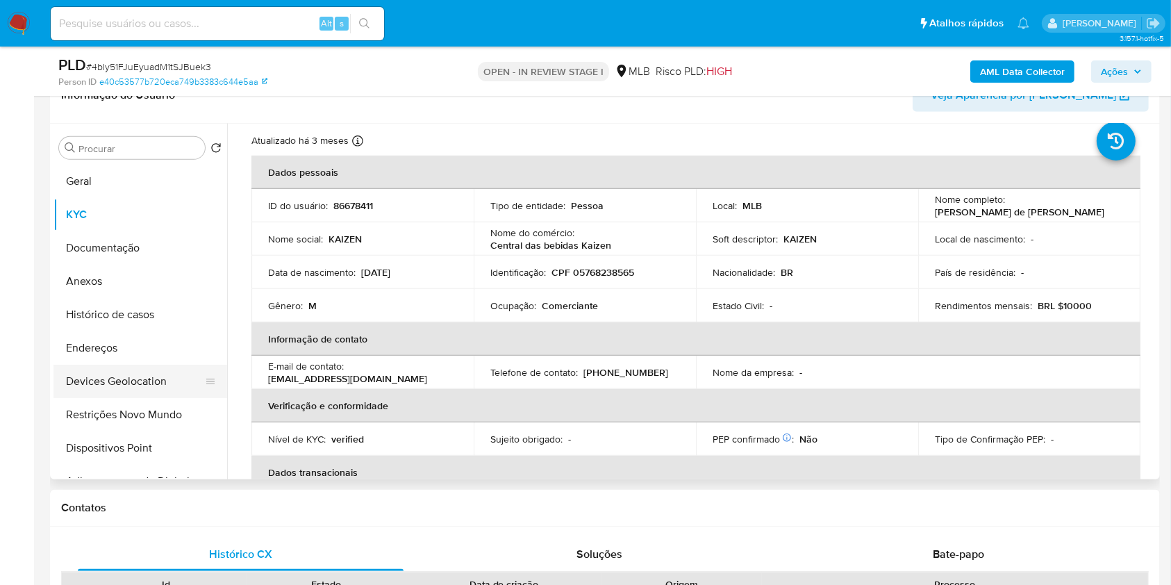
click at [129, 370] on button "Devices Geolocation" at bounding box center [134, 381] width 163 height 33
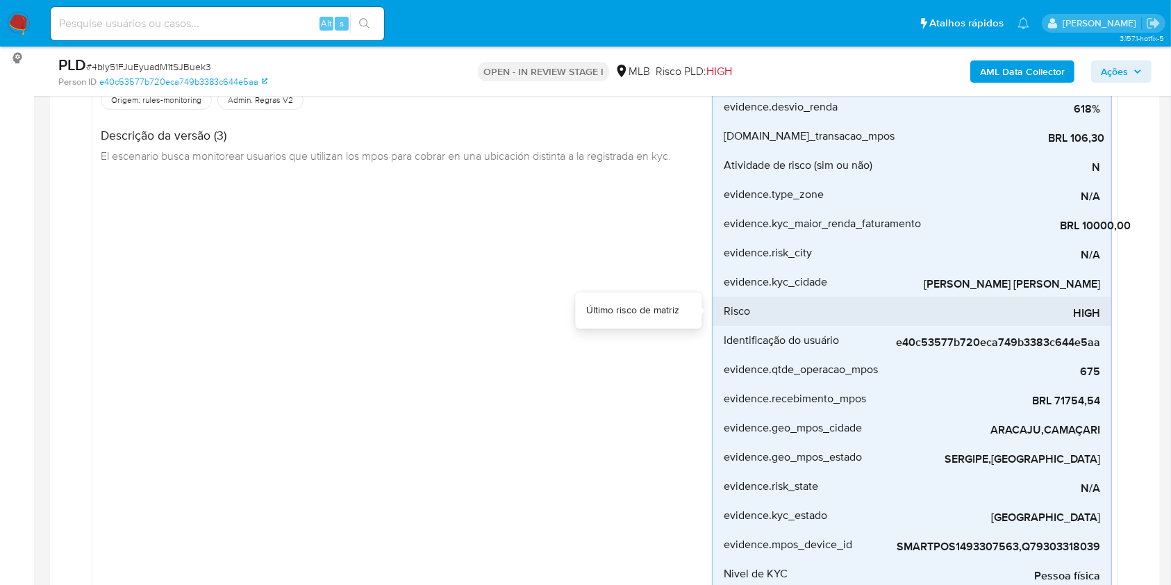
scroll to position [278, 0]
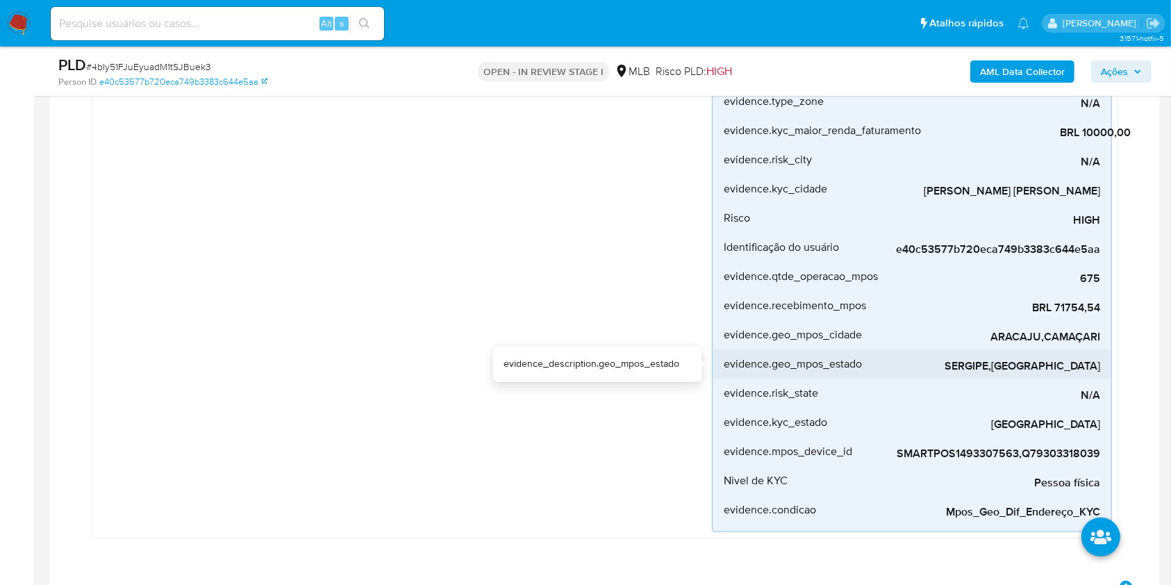
drag, startPoint x: 1008, startPoint y: 363, endPoint x: 1104, endPoint y: 364, distance: 95.9
click at [1104, 364] on li "evidence.geo_mpos_estado SERGIPE,[GEOGRAPHIC_DATA]" at bounding box center [912, 363] width 399 height 29
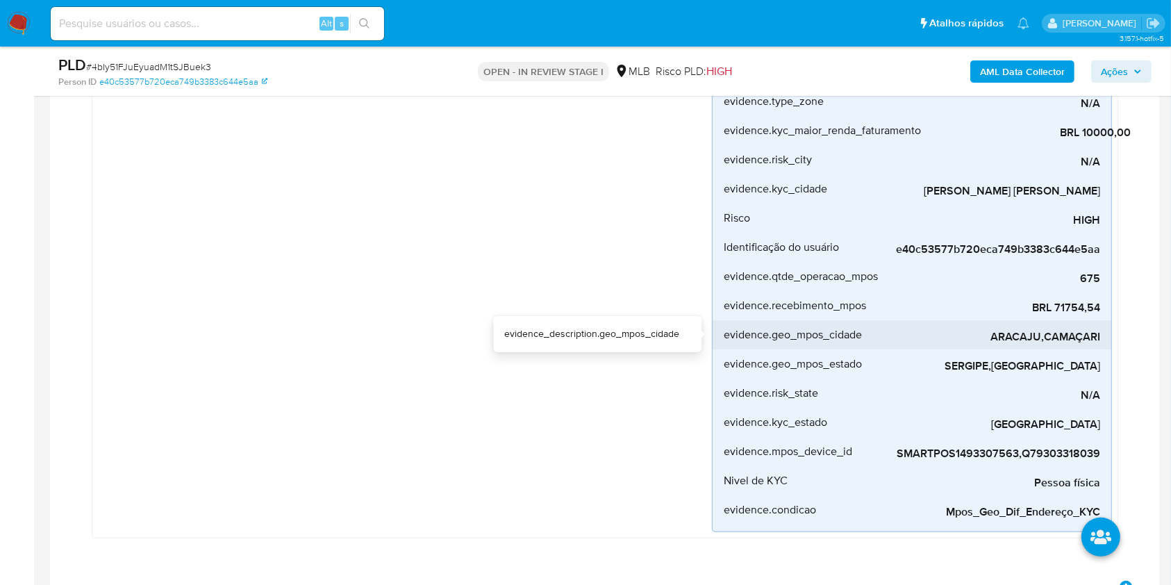
drag, startPoint x: 991, startPoint y: 336, endPoint x: 1044, endPoint y: 329, distance: 53.2
click at [1038, 332] on span "ARACAJU,CAMAÇARI" at bounding box center [996, 337] width 208 height 14
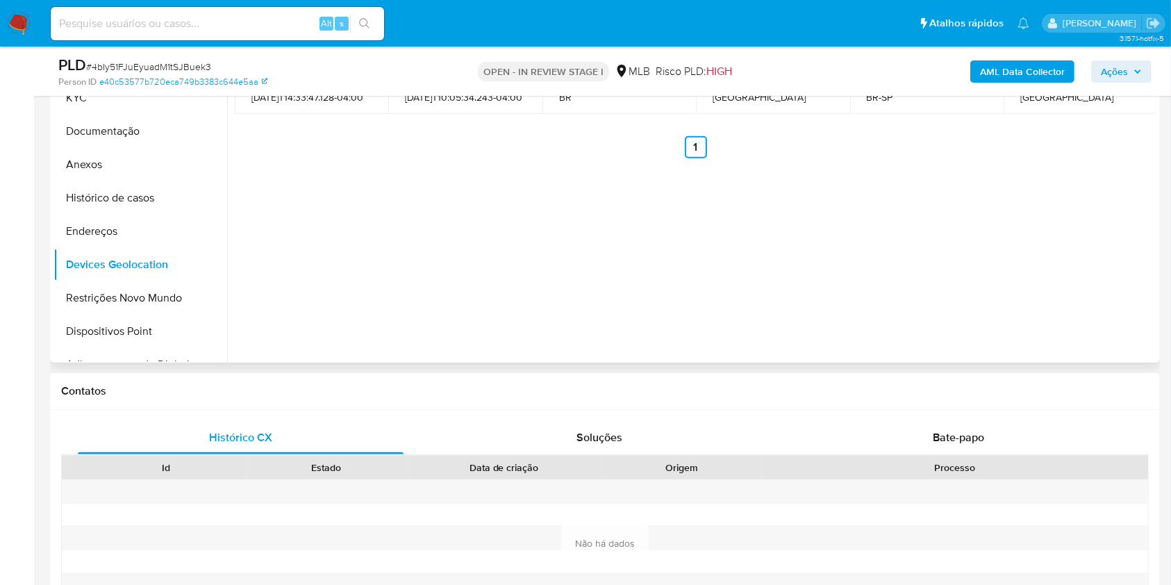
scroll to position [926, 0]
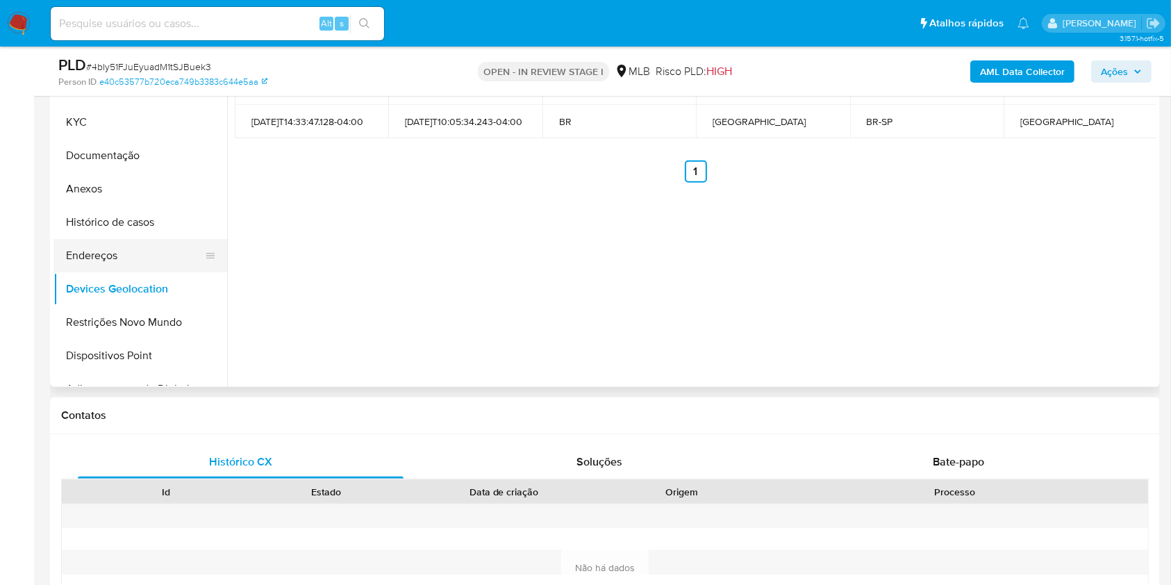
click at [106, 242] on button "Endereços" at bounding box center [134, 255] width 163 height 33
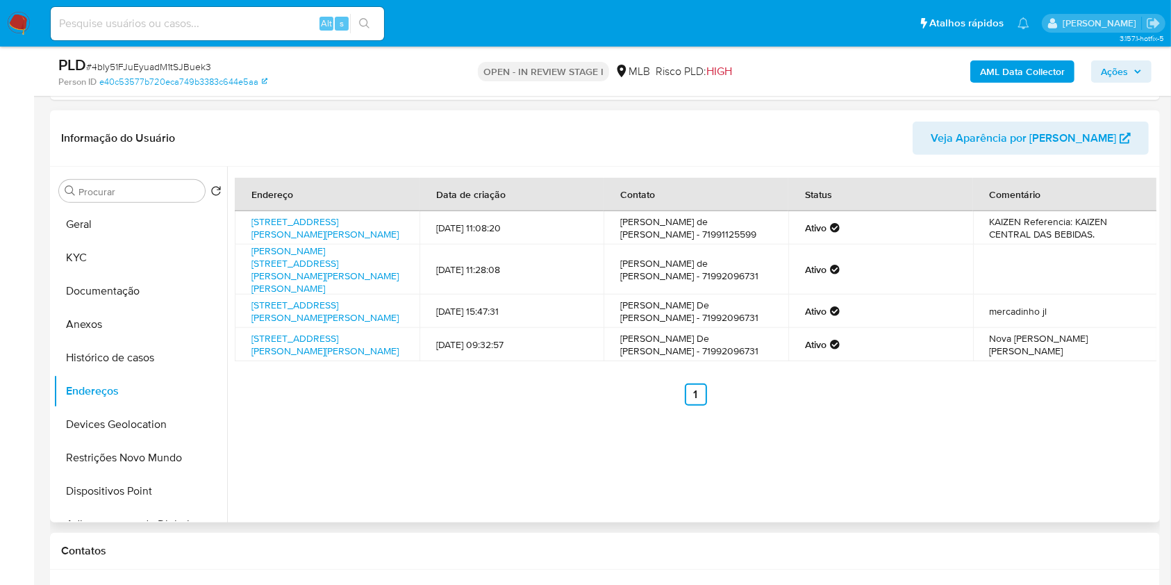
scroll to position [834, 0]
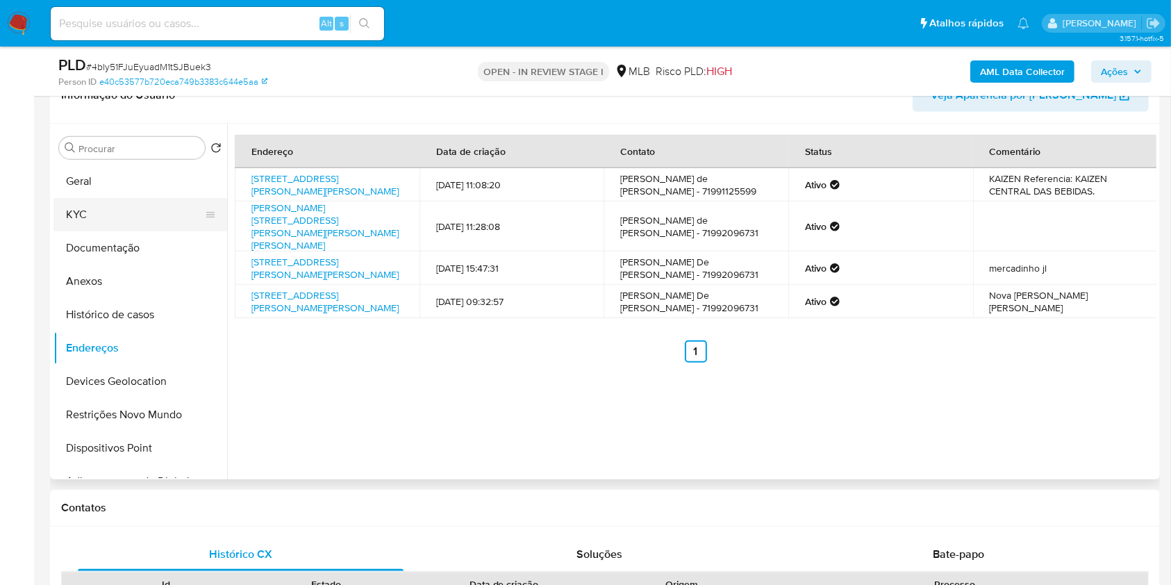
click at [99, 215] on button "KYC" at bounding box center [134, 214] width 163 height 33
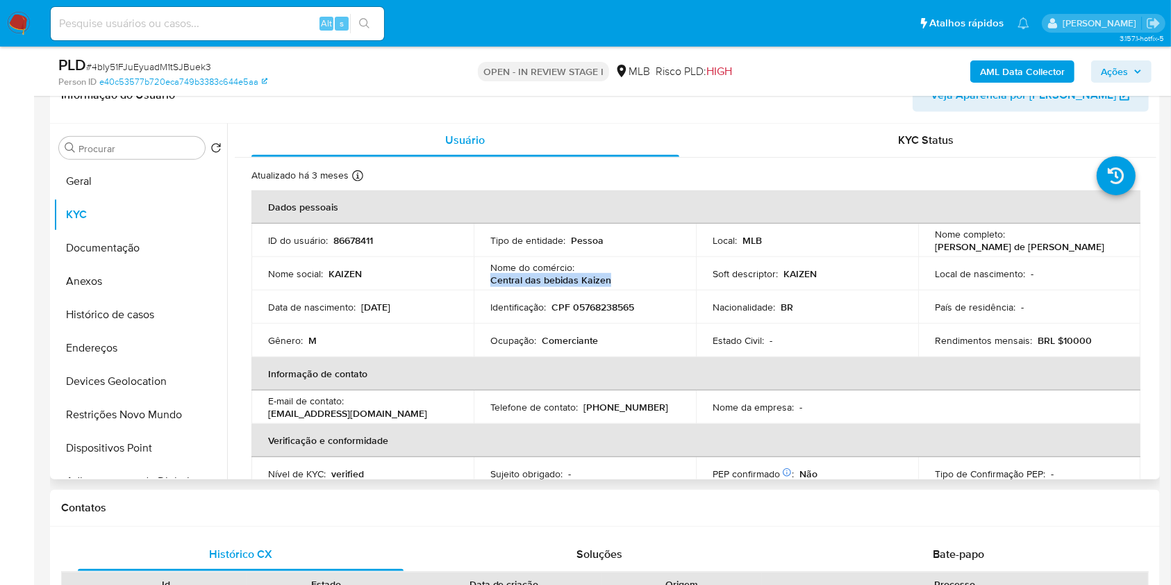
drag, startPoint x: 491, startPoint y: 277, endPoint x: 620, endPoint y: 276, distance: 129.2
click at [620, 276] on div "Nome do comércio : Central das bebidas Kaizen" at bounding box center [584, 273] width 189 height 25
click at [584, 275] on p "Central das bebidas Kaizen" at bounding box center [550, 280] width 121 height 13
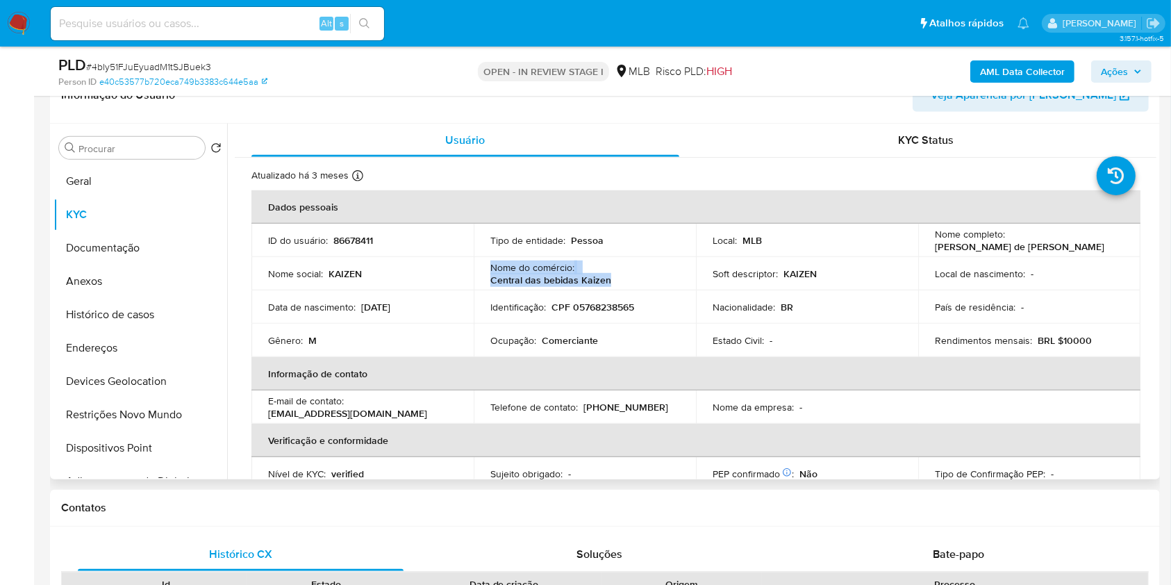
click at [581, 281] on p "Central das bebidas Kaizen" at bounding box center [550, 280] width 121 height 13
click at [616, 283] on div "Nome do comércio : Central das bebidas Kaizen" at bounding box center [584, 273] width 189 height 25
drag, startPoint x: 612, startPoint y: 279, endPoint x: 489, endPoint y: 280, distance: 122.9
click at [490, 280] on div "Nome do comércio : Central das bebidas Kaizen" at bounding box center [584, 273] width 189 height 25
copy p "Central das bebidas Kaizen"
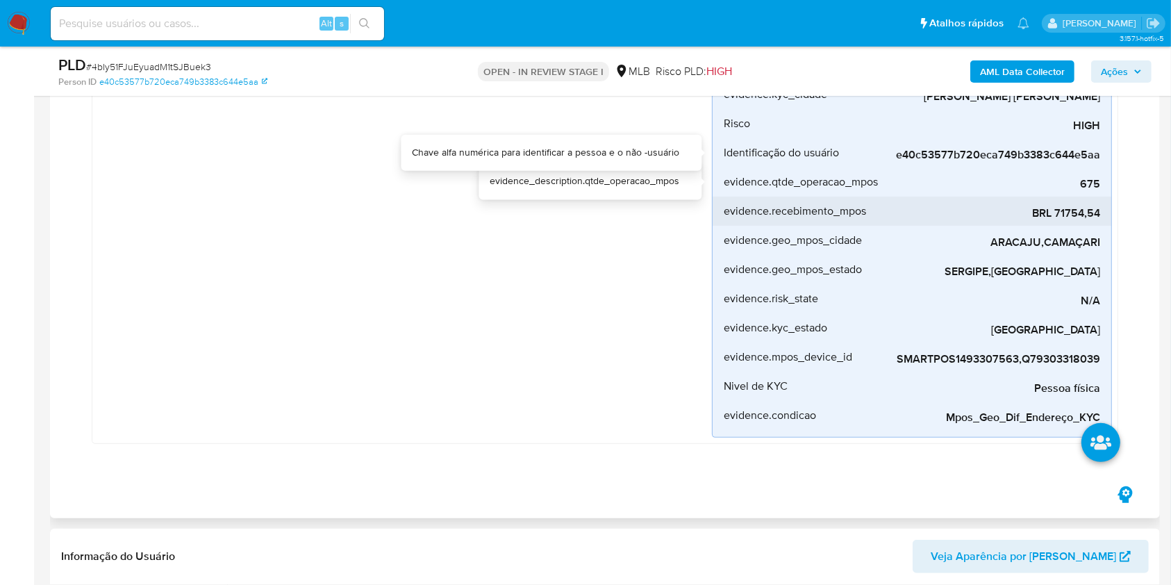
scroll to position [370, 0]
